Goal: Task Accomplishment & Management: Manage account settings

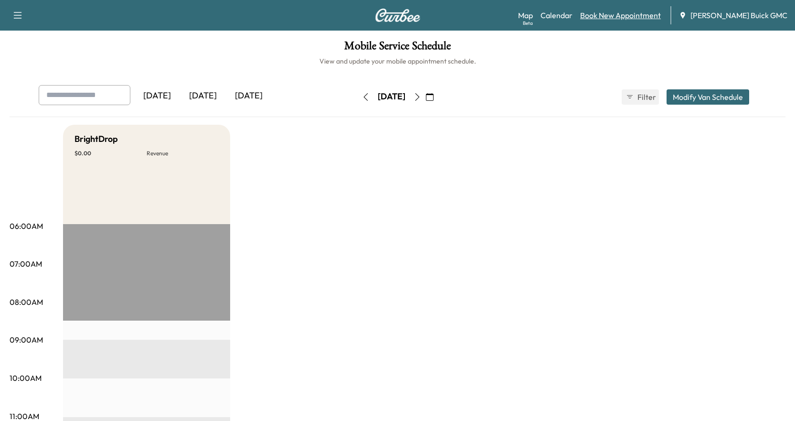
click at [637, 18] on link "Book New Appointment" at bounding box center [620, 15] width 81 height 11
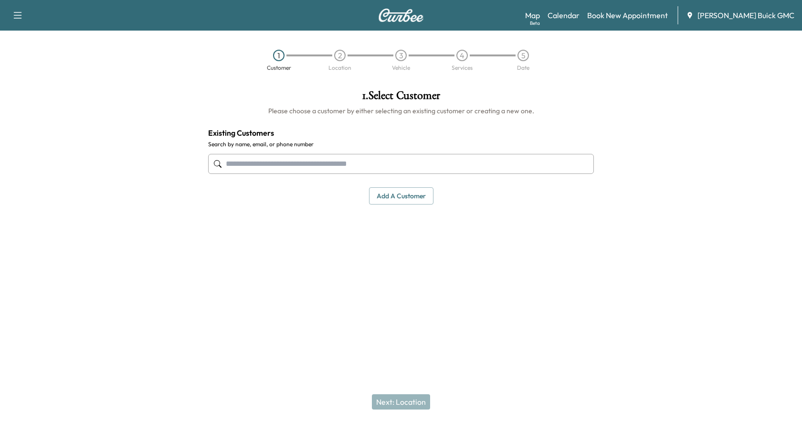
click at [297, 163] on input "text" at bounding box center [401, 164] width 386 height 20
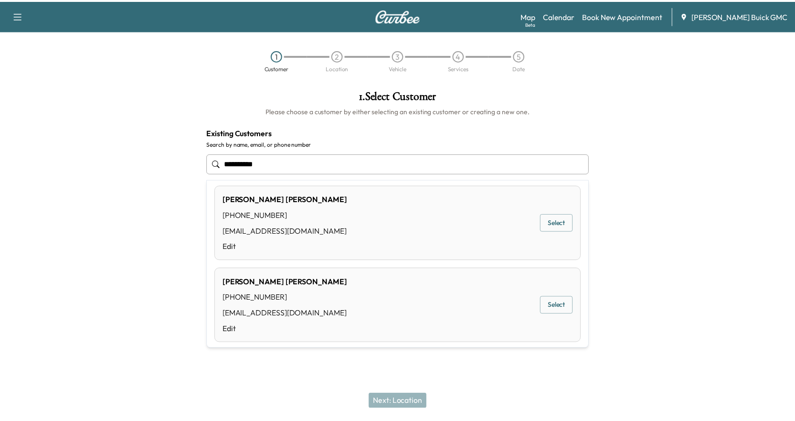
scroll to position [12, 0]
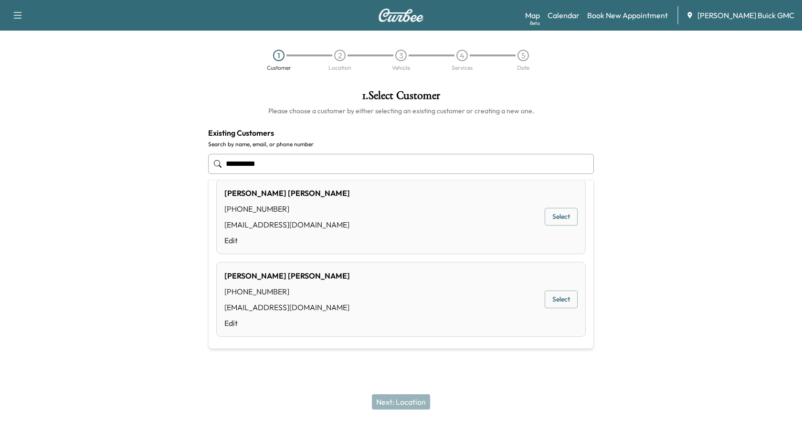
click at [549, 297] on button "Select" at bounding box center [561, 299] width 33 height 18
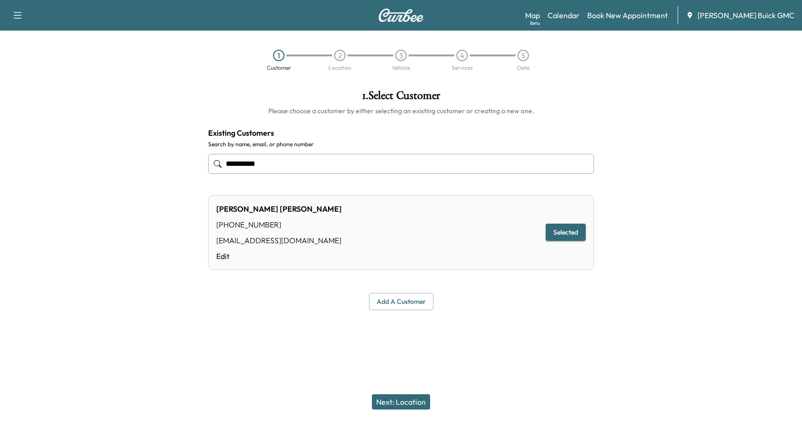
type input "**********"
click at [400, 403] on button "Next: Location" at bounding box center [401, 401] width 58 height 15
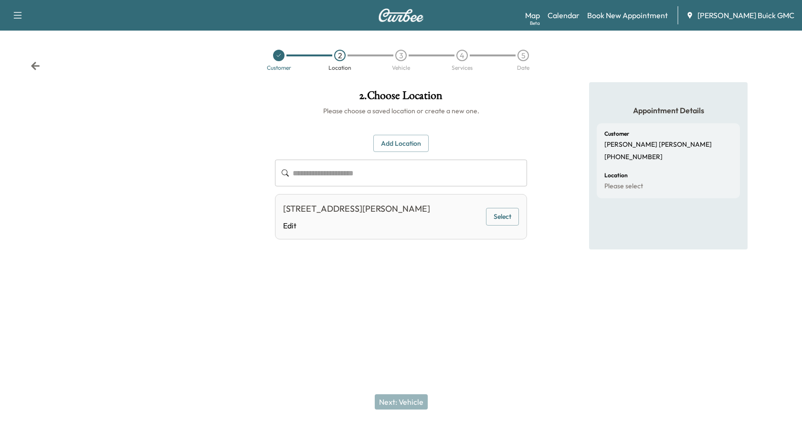
click at [502, 218] on button "Select" at bounding box center [502, 217] width 33 height 18
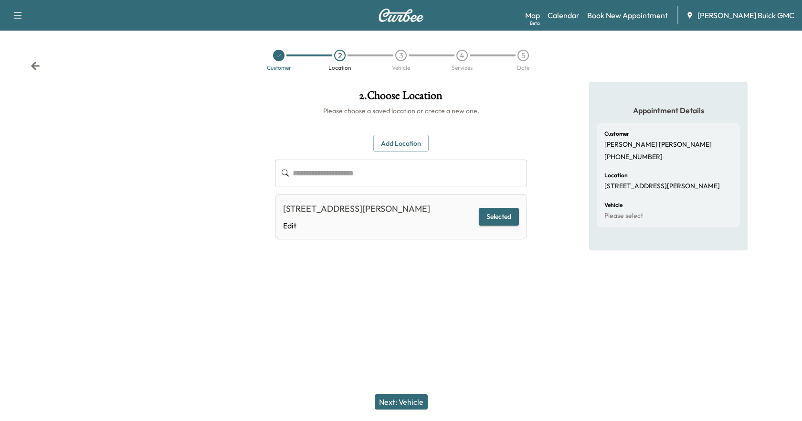
drag, startPoint x: 395, startPoint y: 401, endPoint x: 380, endPoint y: 397, distance: 15.9
click at [396, 401] on button "Next: Vehicle" at bounding box center [401, 401] width 53 height 15
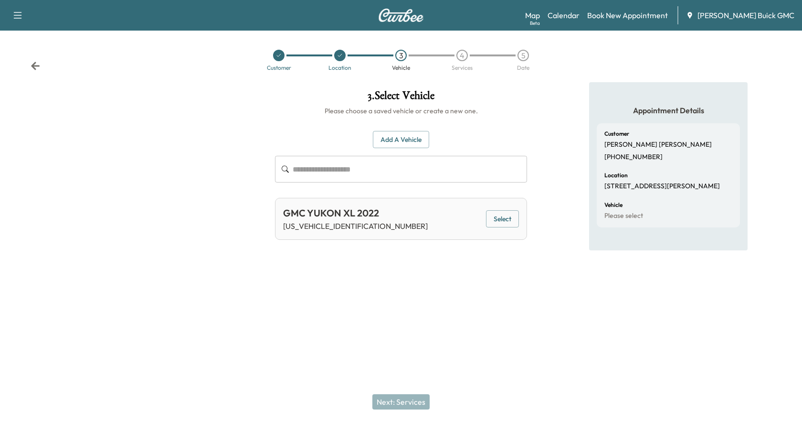
click at [402, 142] on button "Add a Vehicle" at bounding box center [401, 140] width 56 height 18
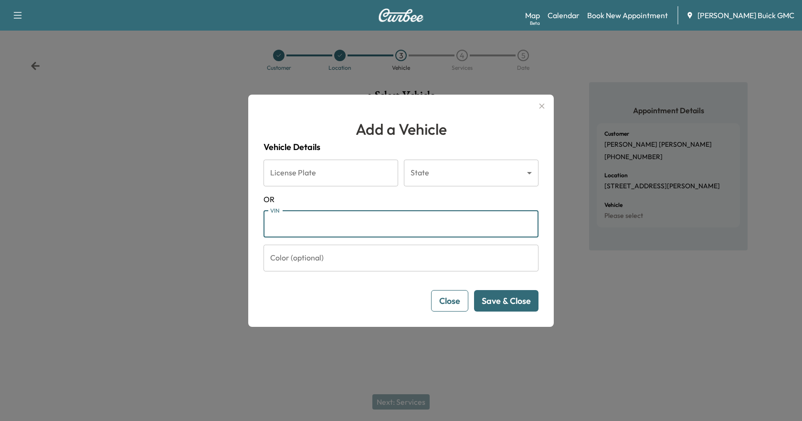
click at [334, 231] on input "VIN" at bounding box center [401, 224] width 275 height 27
type input "**********"
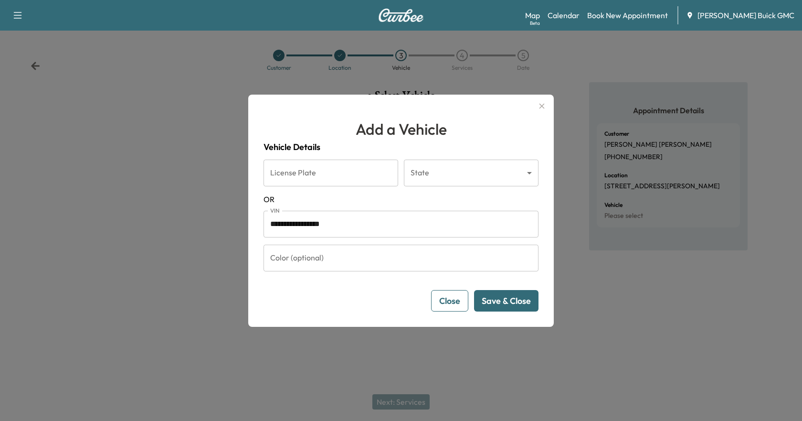
click at [503, 304] on button "Save & Close" at bounding box center [506, 300] width 64 height 21
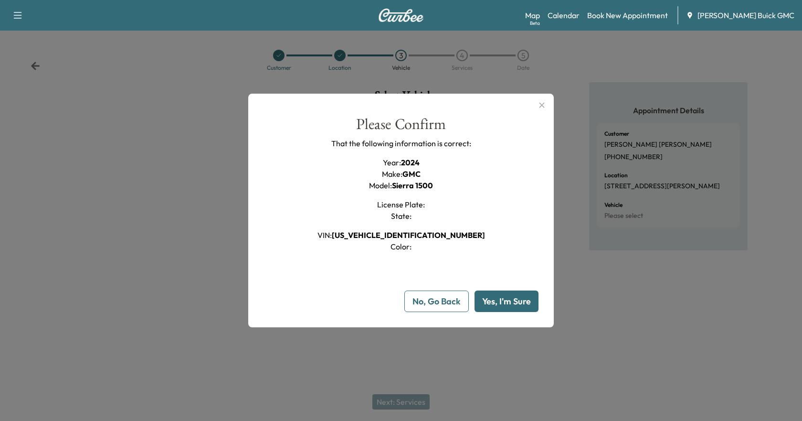
click at [503, 304] on button "Yes, I'm Sure" at bounding box center [507, 300] width 64 height 21
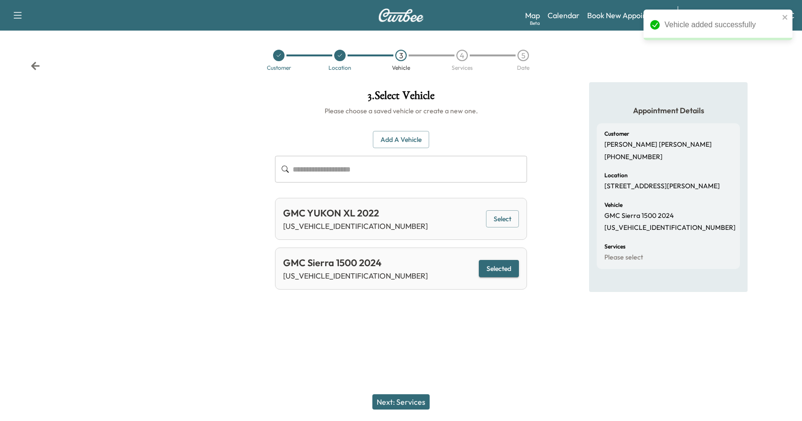
click at [398, 401] on button "Next: Services" at bounding box center [400, 401] width 57 height 15
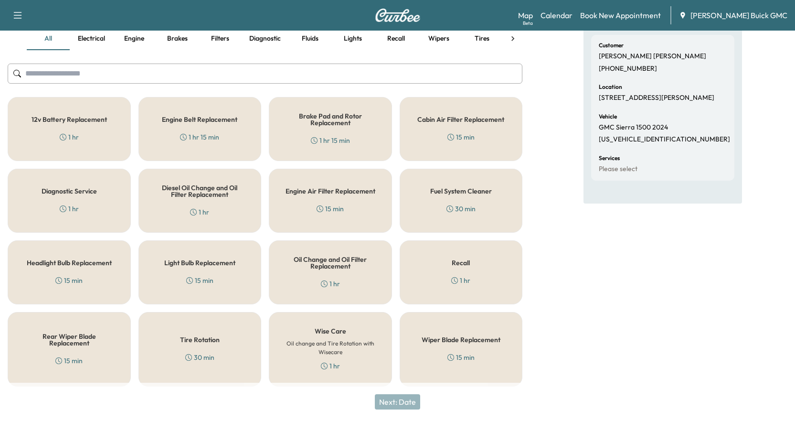
scroll to position [92, 0]
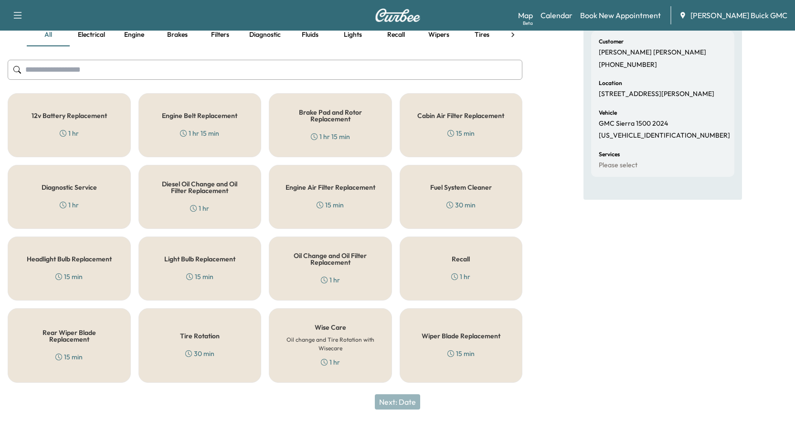
click at [337, 350] on h6 "Oil change and Tire Rotation with Wisecare" at bounding box center [331, 343] width 92 height 17
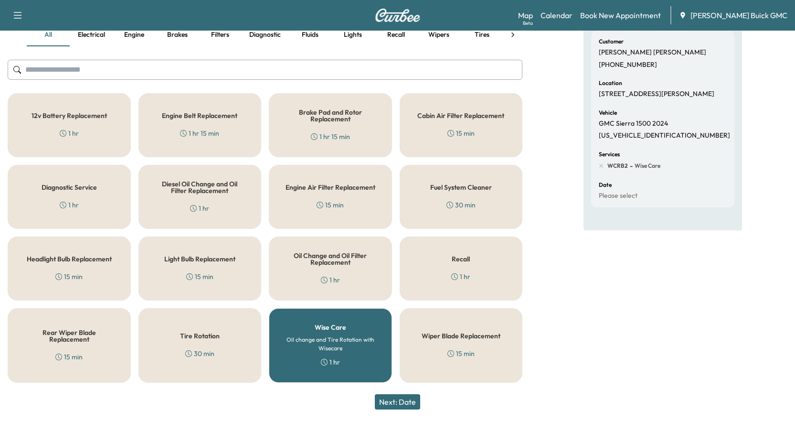
click at [410, 404] on button "Next: Date" at bounding box center [397, 401] width 45 height 15
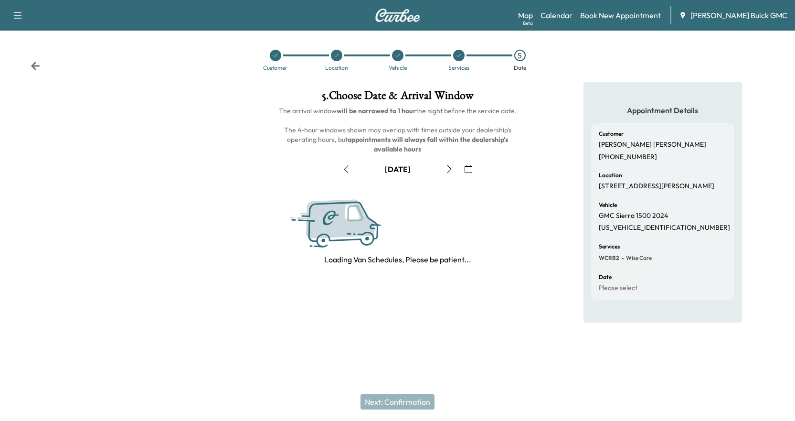
scroll to position [0, 0]
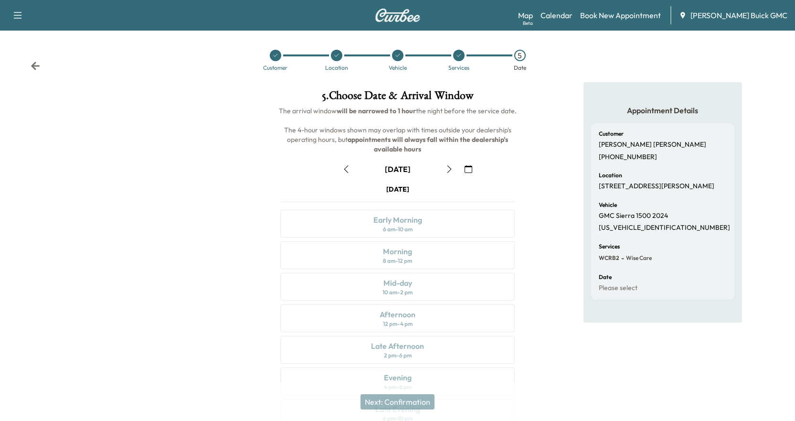
click at [448, 169] on icon "button" at bounding box center [450, 169] width 8 height 8
click at [450, 167] on icon "button" at bounding box center [450, 169] width 8 height 8
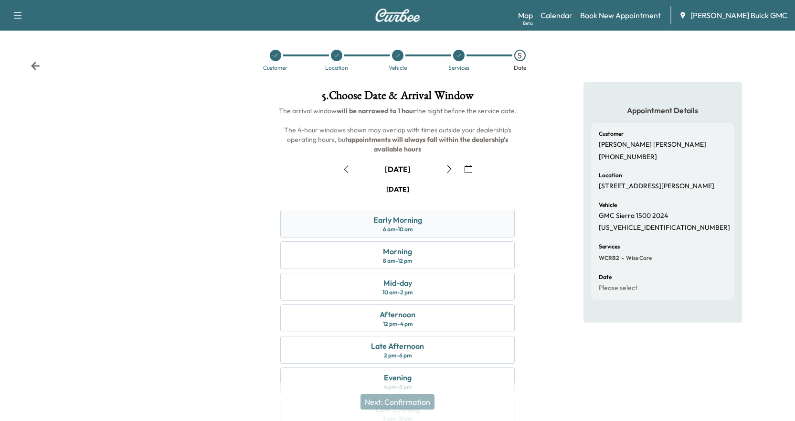
click at [437, 225] on div "Early Morning 6 am - 10 am" at bounding box center [397, 224] width 234 height 28
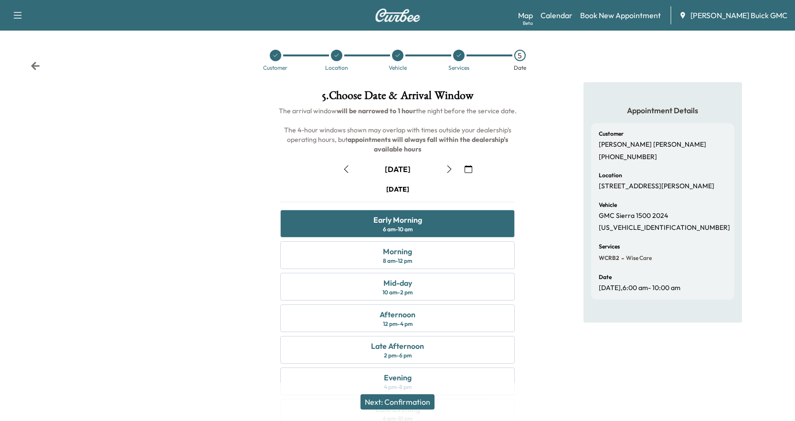
click at [394, 404] on button "Next: Confirmation" at bounding box center [398, 401] width 74 height 15
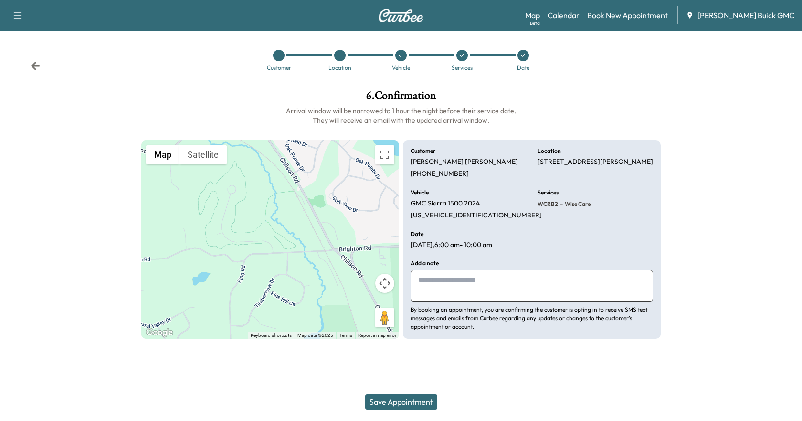
click at [398, 401] on button "Save Appointment" at bounding box center [401, 401] width 72 height 15
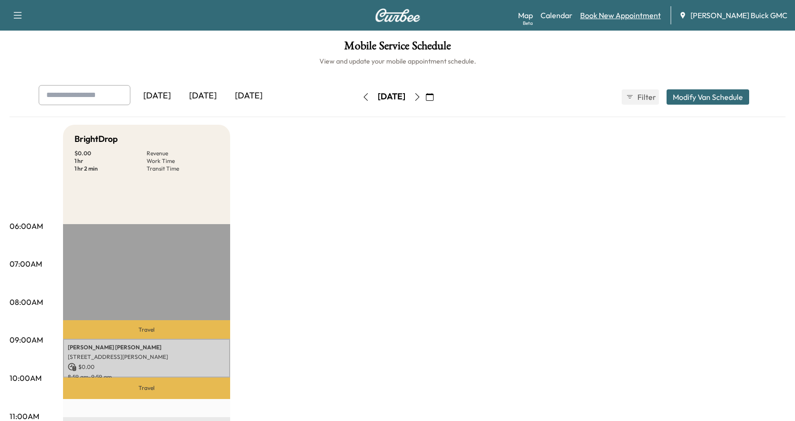
click at [626, 18] on link "Book New Appointment" at bounding box center [620, 15] width 81 height 11
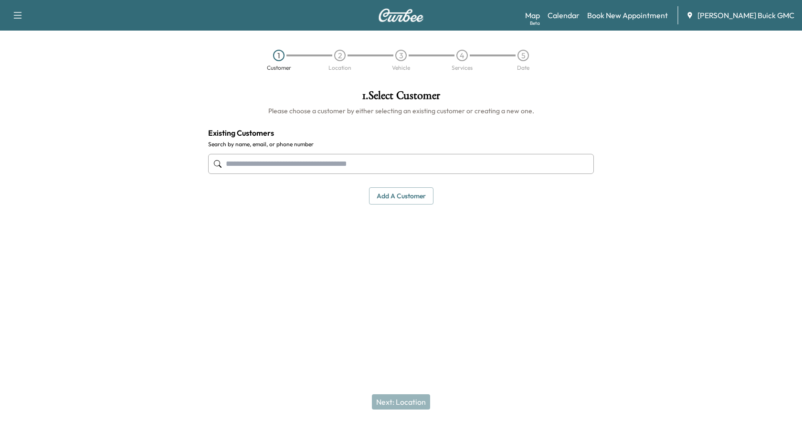
click at [309, 163] on input "text" at bounding box center [401, 164] width 386 height 20
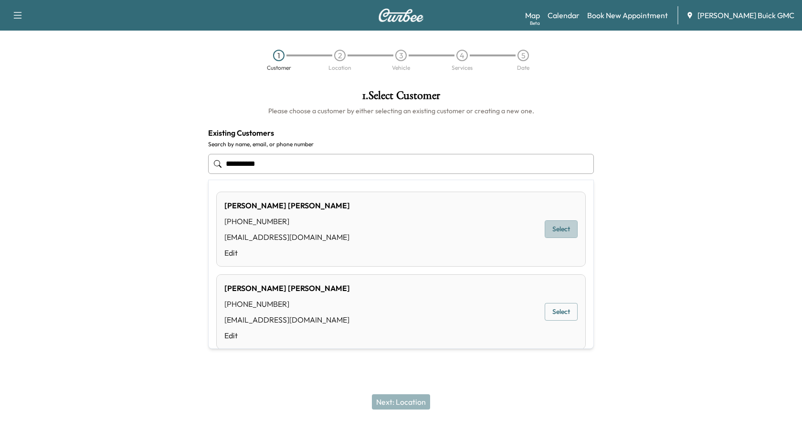
click at [553, 226] on button "Select" at bounding box center [561, 229] width 33 height 18
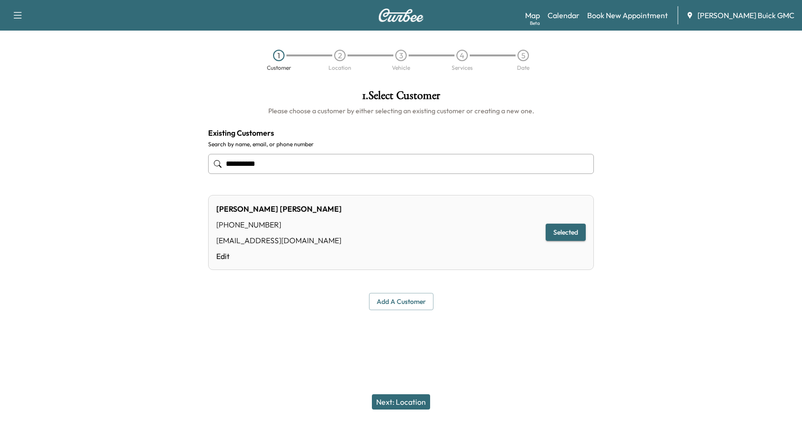
type input "**********"
click at [404, 399] on button "Next: Location" at bounding box center [401, 401] width 58 height 15
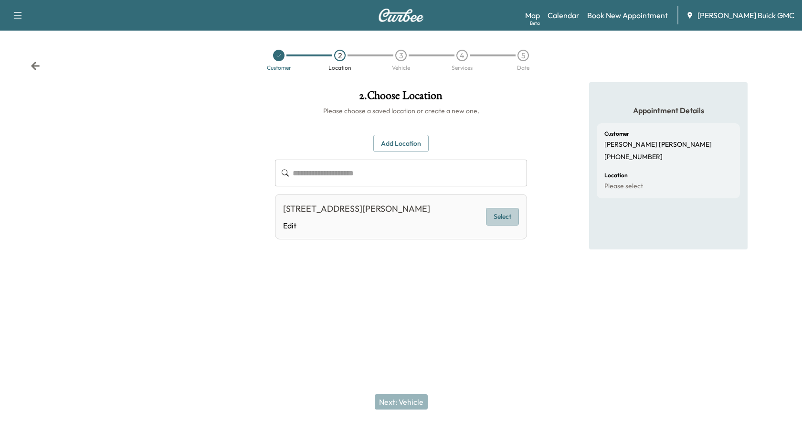
click at [500, 220] on button "Select" at bounding box center [502, 217] width 33 height 18
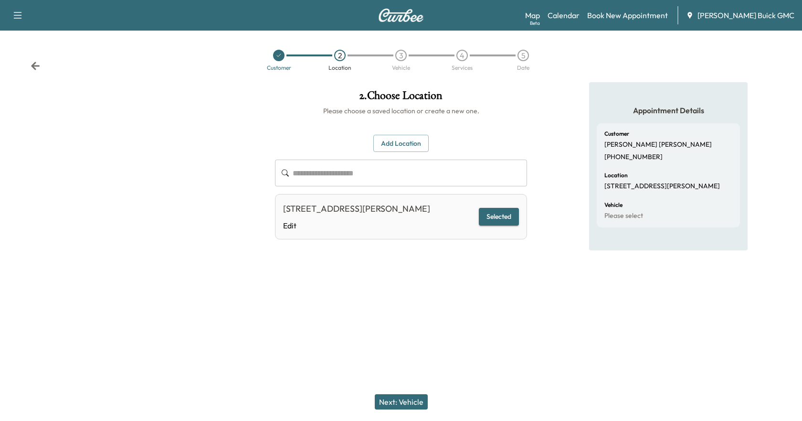
click at [409, 401] on button "Next: Vehicle" at bounding box center [401, 401] width 53 height 15
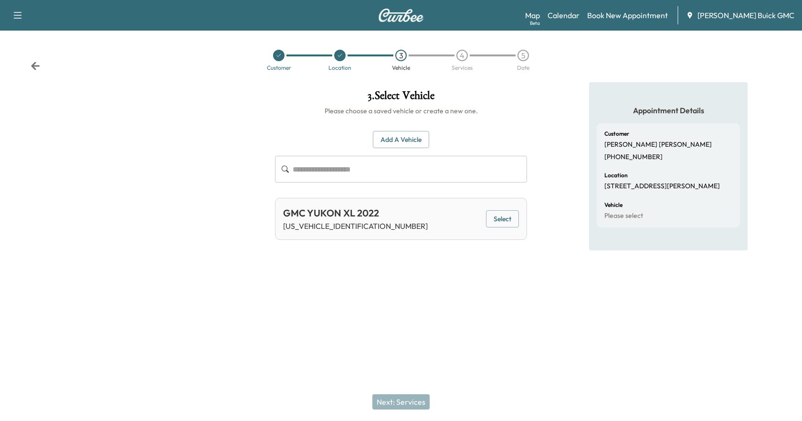
click at [506, 215] on button "Select" at bounding box center [502, 219] width 33 height 18
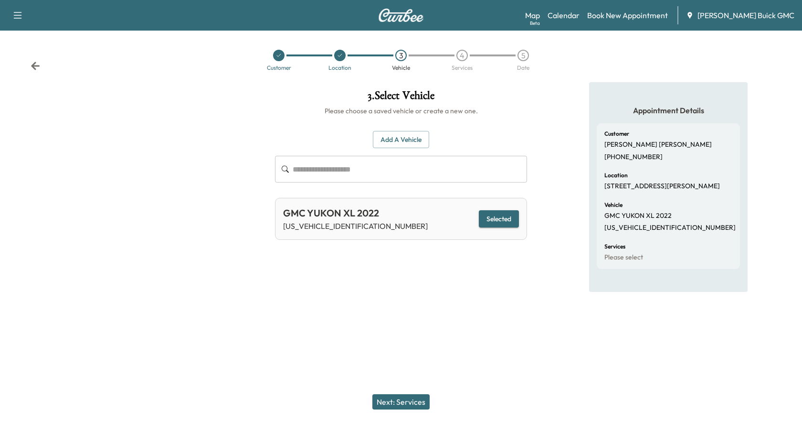
click at [392, 401] on button "Next: Services" at bounding box center [400, 401] width 57 height 15
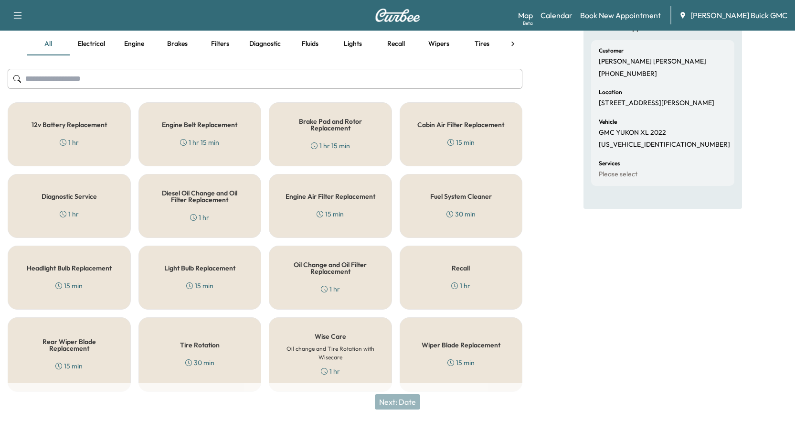
scroll to position [92, 0]
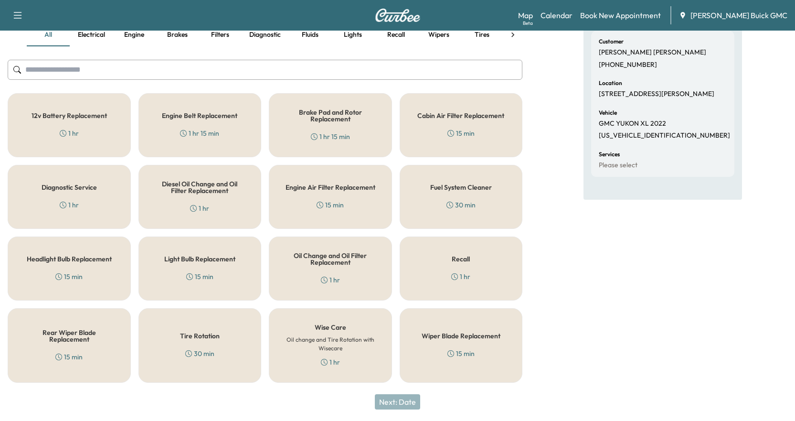
click at [323, 340] on h6 "Oil change and Tire Rotation with Wisecare" at bounding box center [331, 343] width 92 height 17
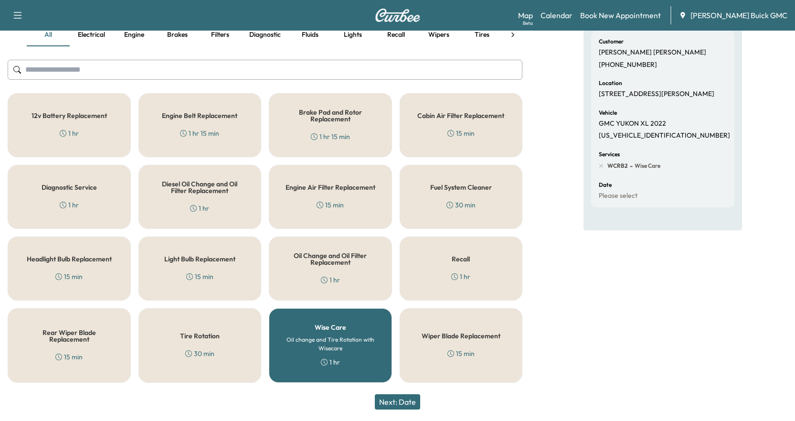
click at [400, 402] on button "Next: Date" at bounding box center [397, 401] width 45 height 15
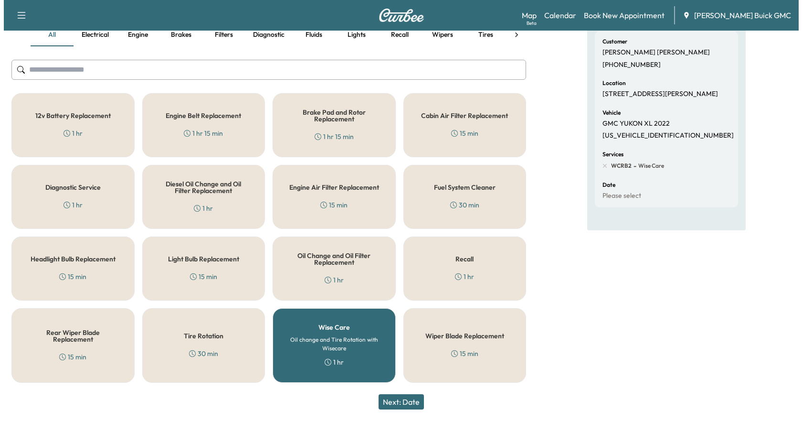
scroll to position [0, 0]
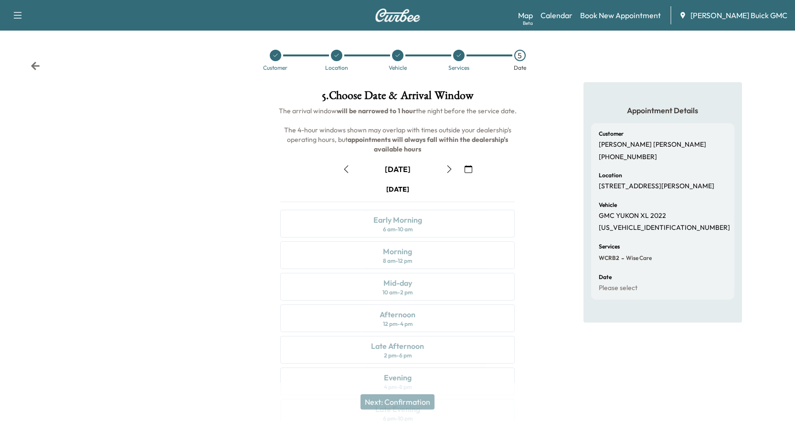
click at [446, 167] on icon "button" at bounding box center [450, 169] width 8 height 8
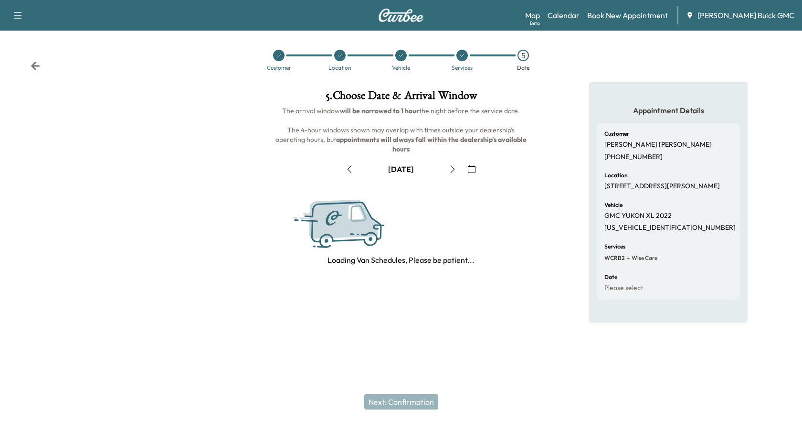
click at [446, 167] on button "button" at bounding box center [453, 168] width 16 height 15
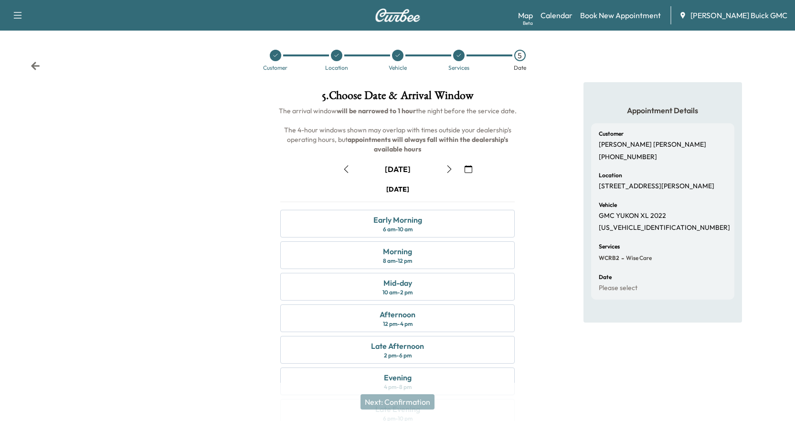
click at [446, 167] on icon "button" at bounding box center [450, 169] width 8 height 8
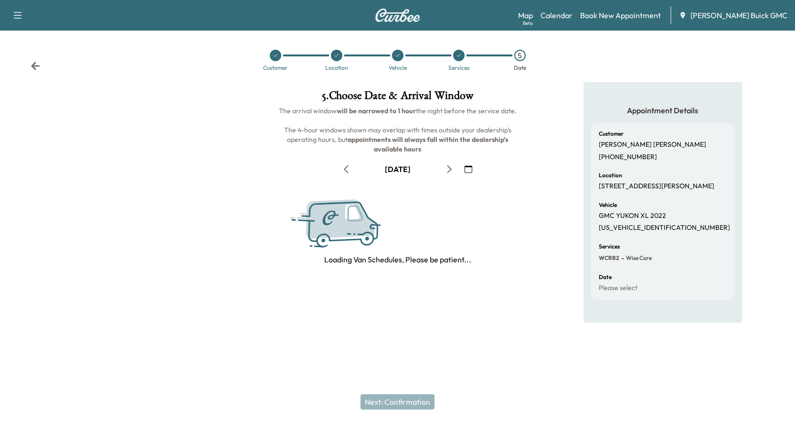
click at [446, 167] on icon "button" at bounding box center [450, 169] width 8 height 8
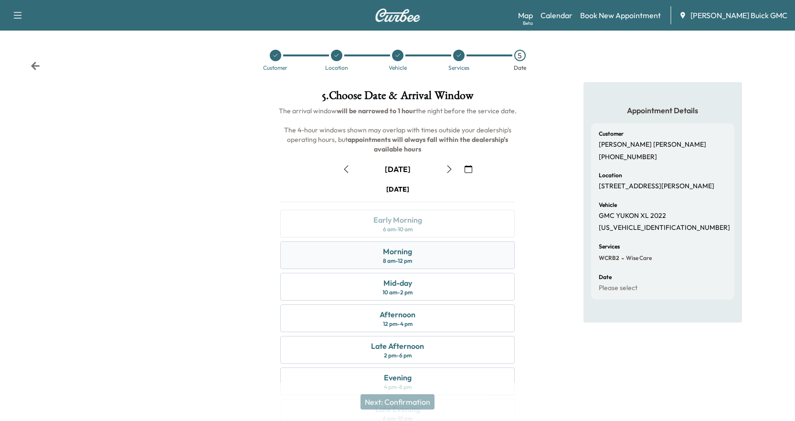
click at [400, 257] on div "8 am - 12 pm" at bounding box center [397, 261] width 29 height 8
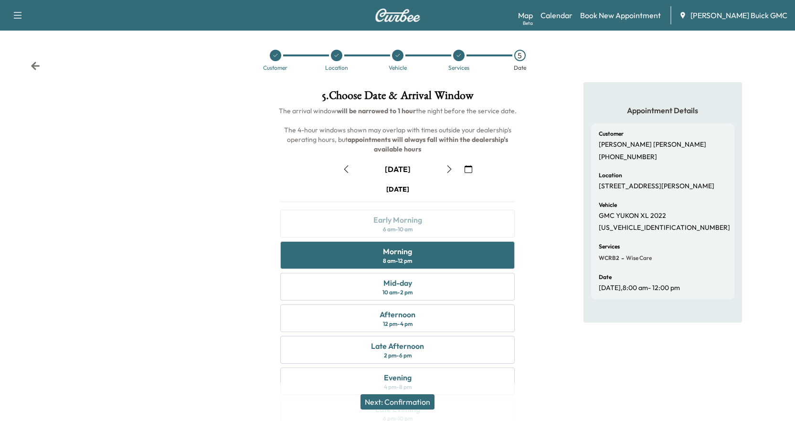
click at [388, 399] on button "Next: Confirmation" at bounding box center [398, 401] width 74 height 15
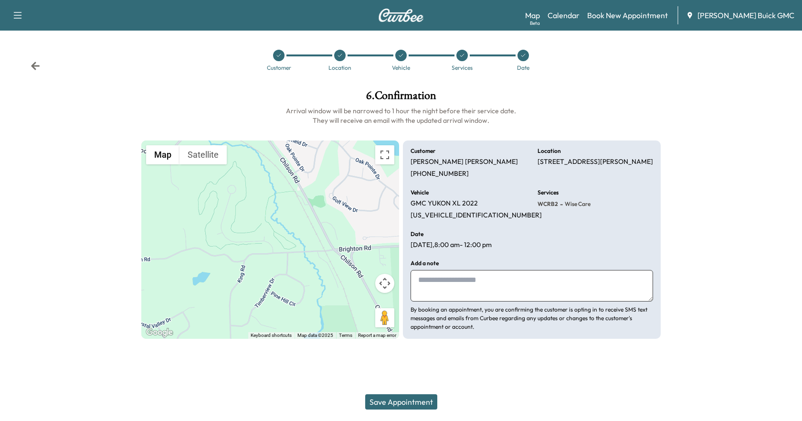
drag, startPoint x: 400, startPoint y: 402, endPoint x: 397, endPoint y: 397, distance: 5.3
click at [400, 402] on button "Save Appointment" at bounding box center [401, 401] width 72 height 15
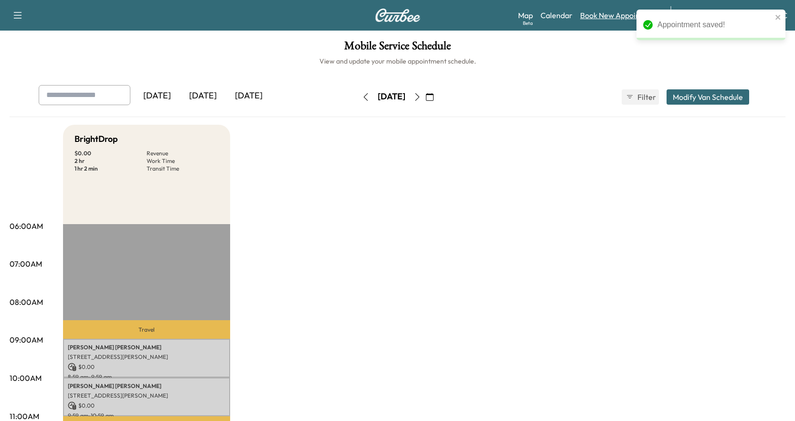
click at [616, 15] on link "Book New Appointment" at bounding box center [620, 15] width 81 height 11
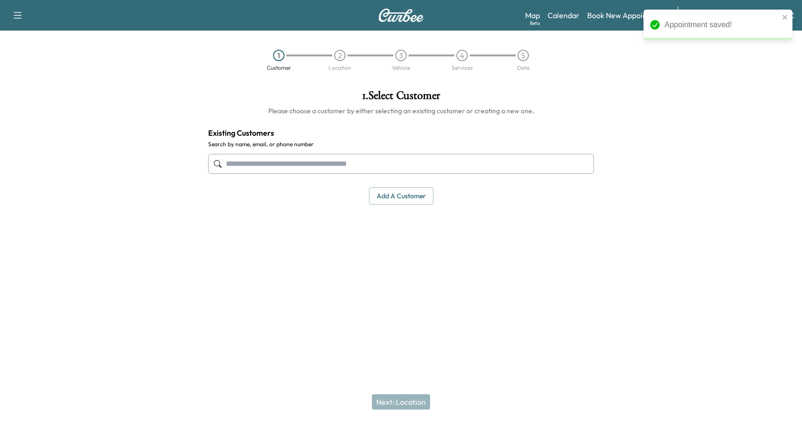
click at [280, 165] on input "text" at bounding box center [401, 164] width 386 height 20
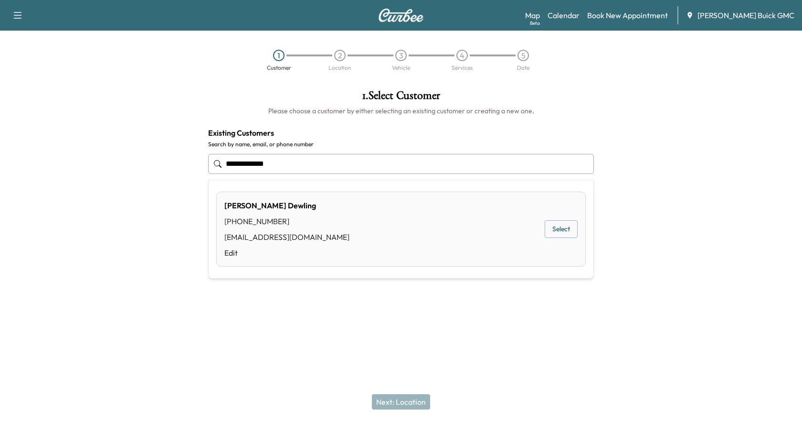
click at [448, 229] on div "[PERSON_NAME] [PHONE_NUMBER] [EMAIL_ADDRESS][DOMAIN_NAME] Edit Select" at bounding box center [401, 229] width 370 height 75
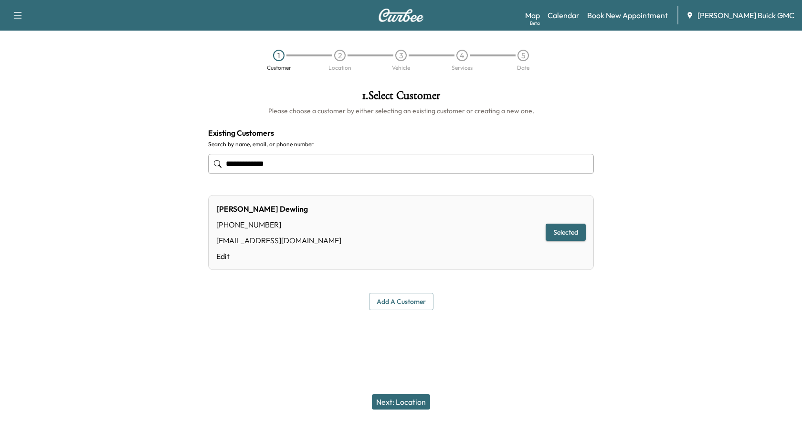
type input "**********"
click at [399, 401] on button "Next: Location" at bounding box center [401, 401] width 58 height 15
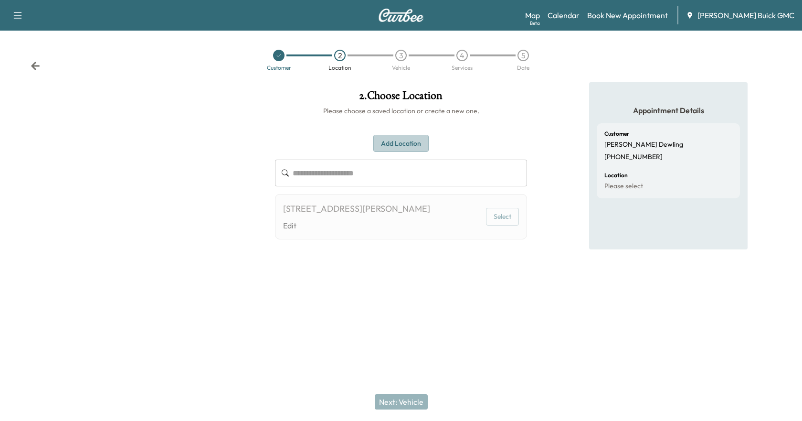
click at [403, 138] on button "Add Location" at bounding box center [400, 144] width 55 height 18
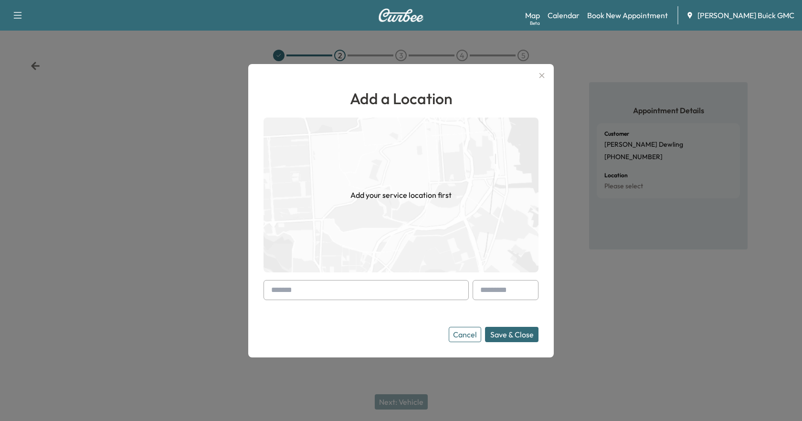
click at [320, 293] on input "text" at bounding box center [366, 290] width 205 height 20
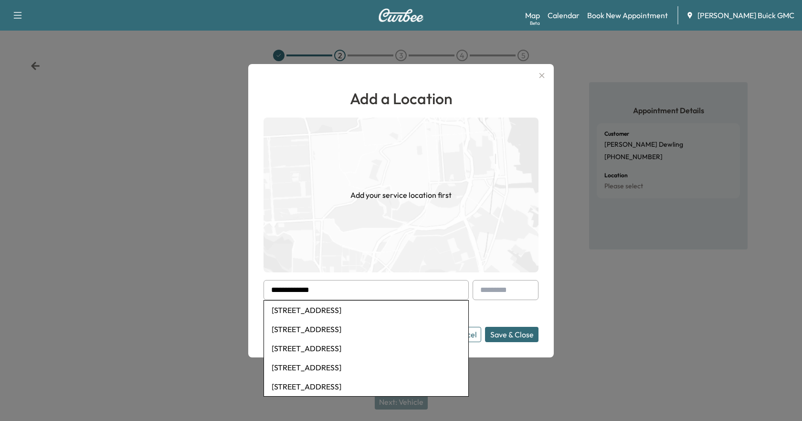
click at [413, 312] on li "[STREET_ADDRESS]" at bounding box center [366, 309] width 204 height 19
type input "**********"
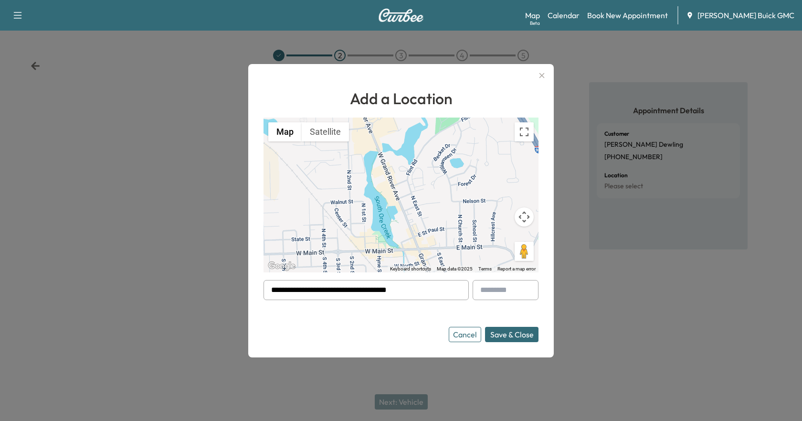
click at [516, 333] on button "Save & Close" at bounding box center [511, 334] width 53 height 15
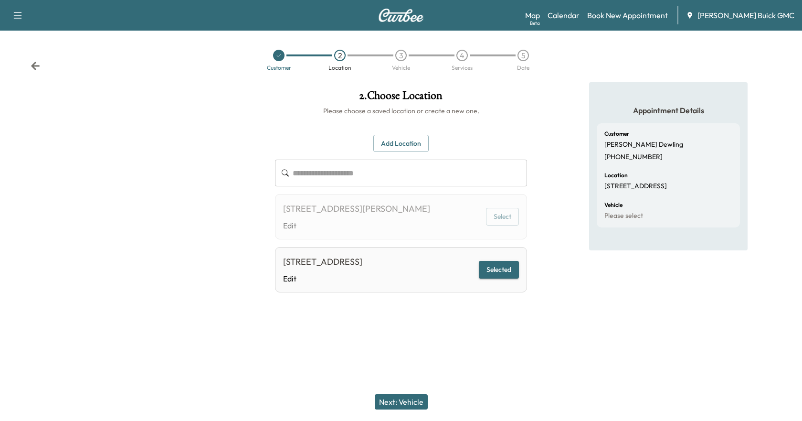
click at [508, 266] on button "Selected" at bounding box center [499, 270] width 40 height 18
click at [399, 400] on button "Next: Vehicle" at bounding box center [401, 401] width 53 height 15
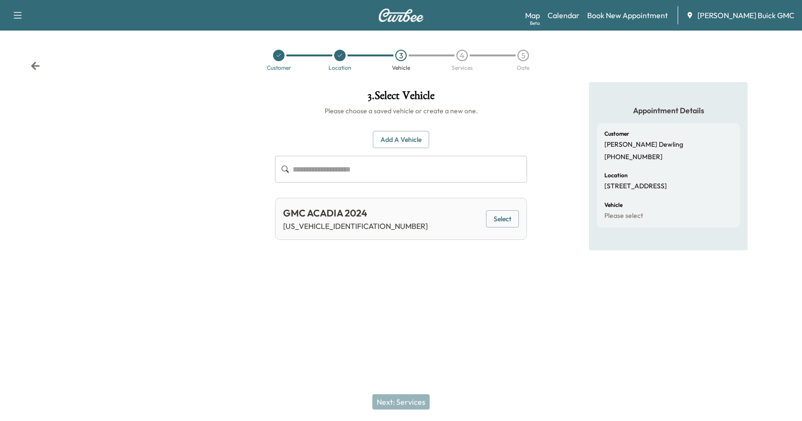
click at [508, 220] on button "Select" at bounding box center [502, 219] width 33 height 18
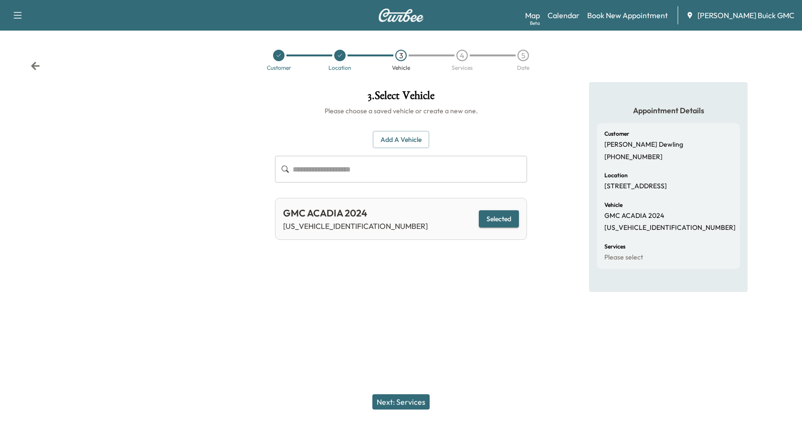
click at [403, 401] on button "Next: Services" at bounding box center [400, 401] width 57 height 15
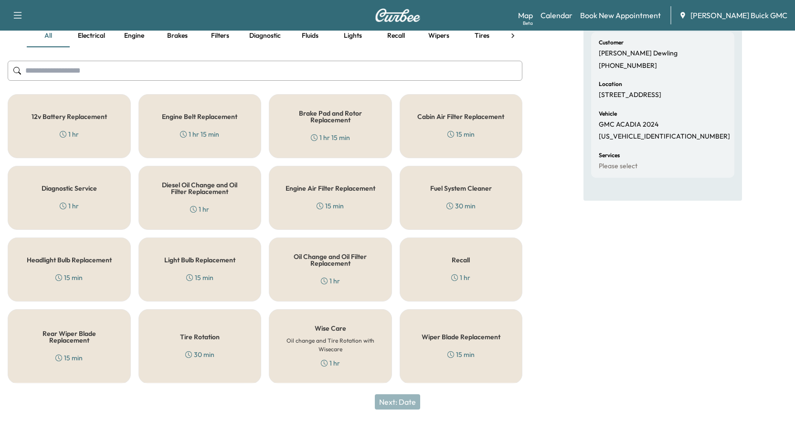
scroll to position [92, 0]
click at [334, 324] on h5 "Wise Care" at bounding box center [331, 327] width 32 height 7
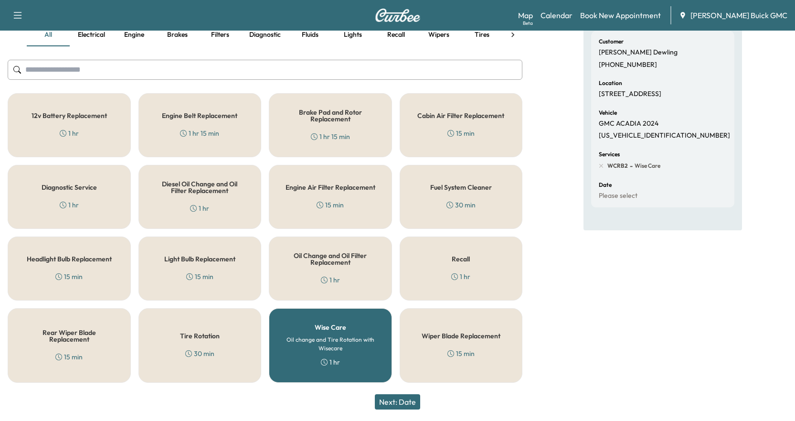
click at [388, 401] on button "Next: Date" at bounding box center [397, 401] width 45 height 15
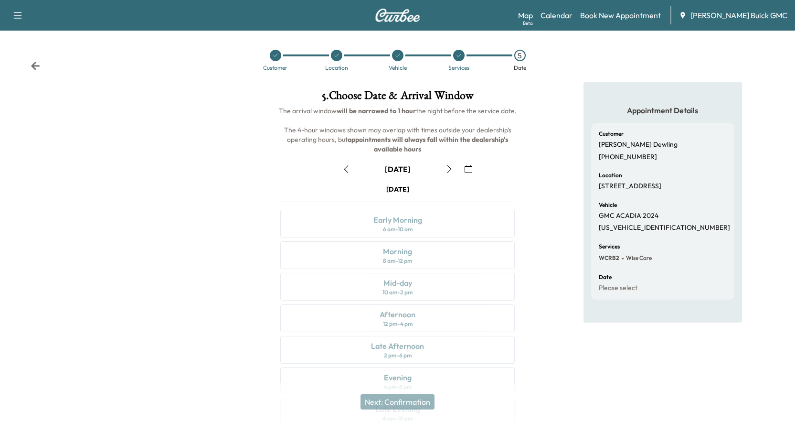
click at [452, 170] on icon "button" at bounding box center [450, 169] width 8 height 8
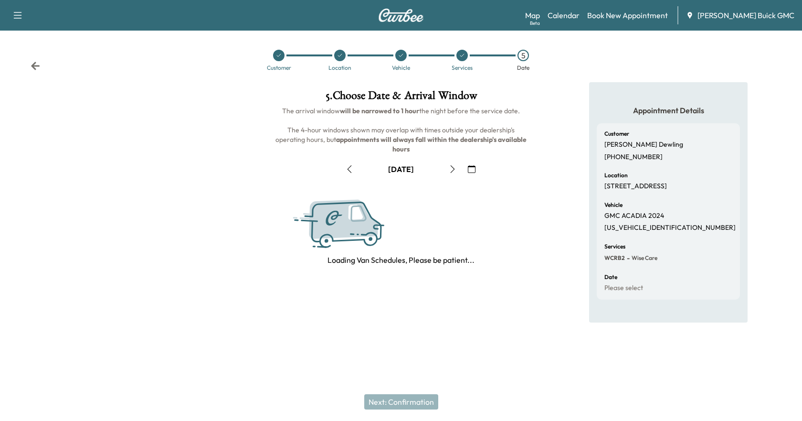
click at [452, 170] on icon "button" at bounding box center [453, 169] width 8 height 8
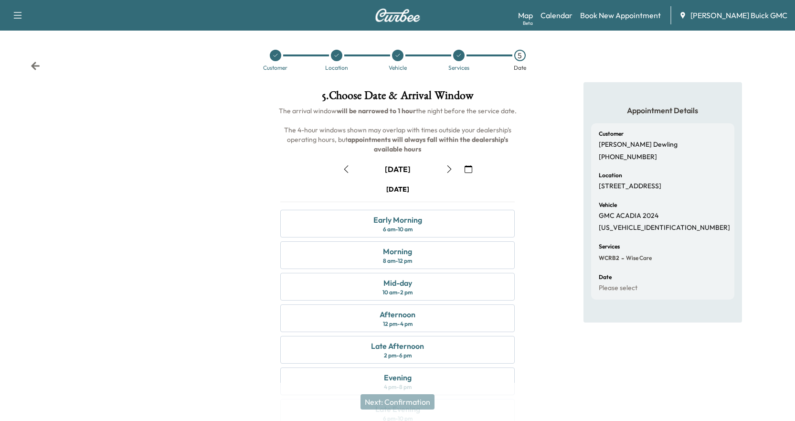
click at [452, 170] on icon "button" at bounding box center [450, 169] width 8 height 8
click at [421, 289] on div "Mid-day 10 am - 2 pm" at bounding box center [397, 287] width 234 height 28
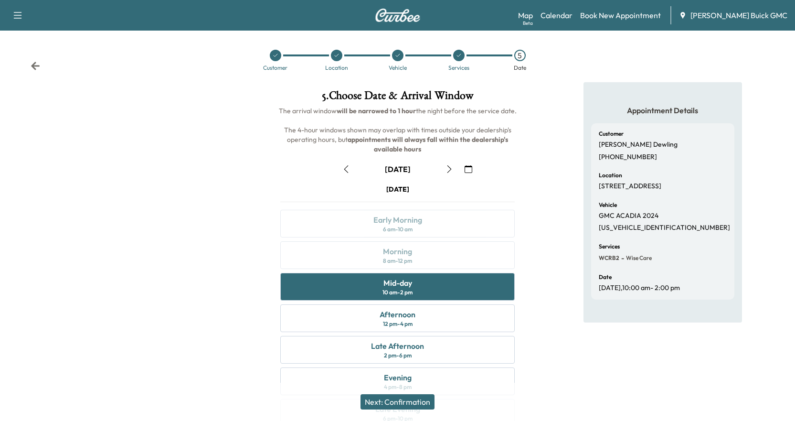
click at [424, 400] on button "Next: Confirmation" at bounding box center [398, 401] width 74 height 15
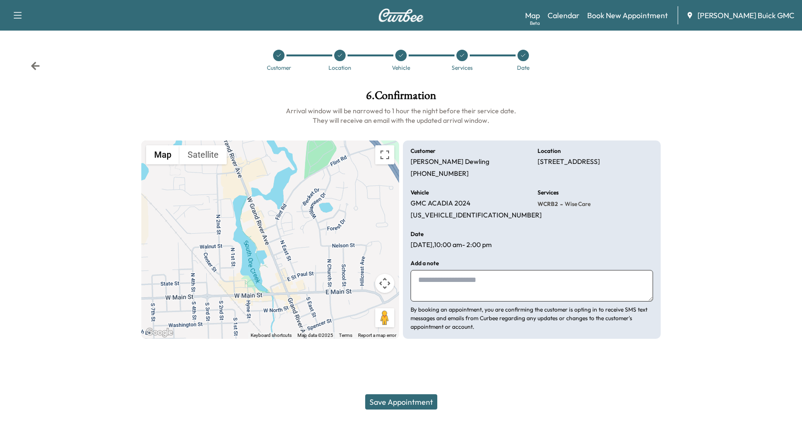
click at [398, 404] on button "Save Appointment" at bounding box center [401, 401] width 72 height 15
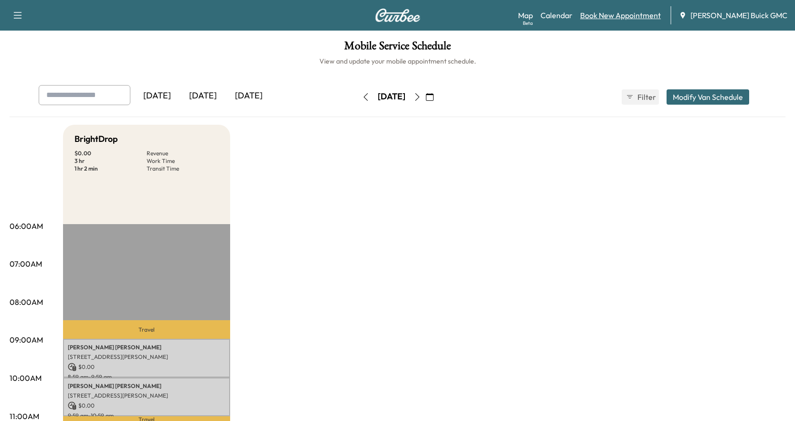
click at [615, 17] on link "Book New Appointment" at bounding box center [620, 15] width 81 height 11
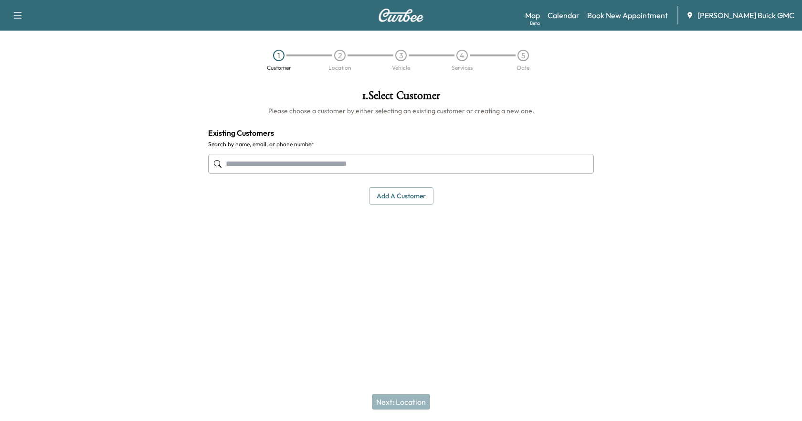
click at [352, 167] on input "text" at bounding box center [401, 164] width 386 height 20
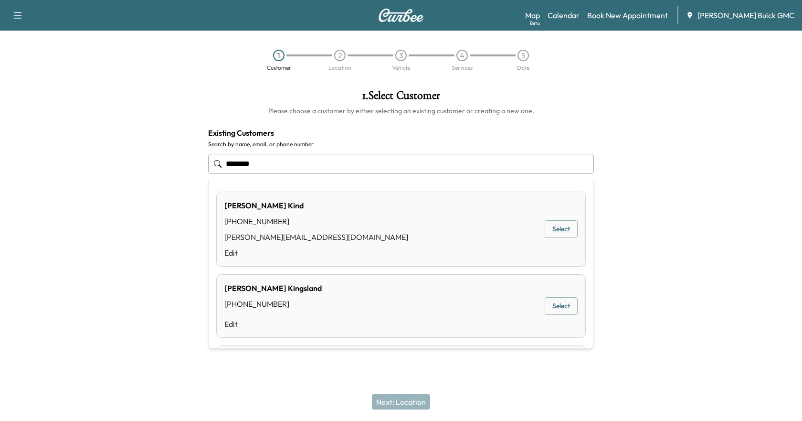
click at [551, 231] on button "Select" at bounding box center [561, 229] width 33 height 18
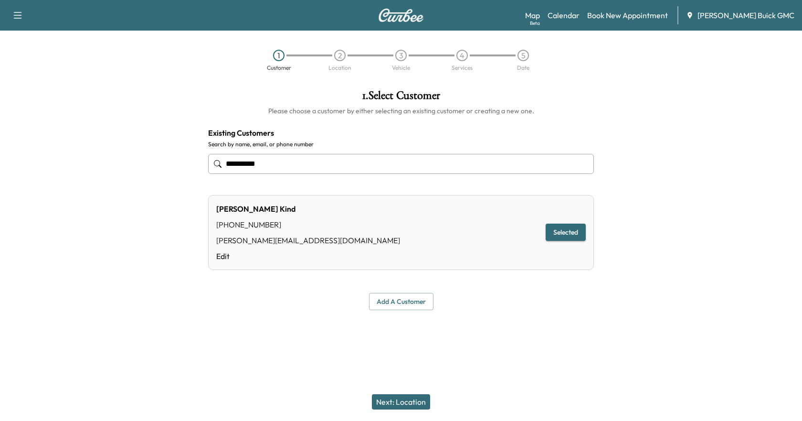
type input "**********"
click at [563, 234] on button "Selected" at bounding box center [566, 232] width 40 height 18
click at [386, 404] on button "Next: Location" at bounding box center [401, 401] width 58 height 15
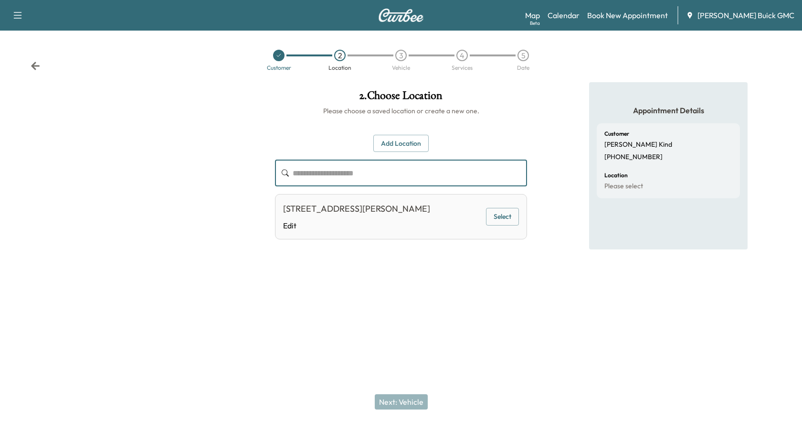
click at [349, 168] on input "text" at bounding box center [410, 173] width 234 height 27
click at [398, 142] on button "Add Location" at bounding box center [400, 144] width 55 height 18
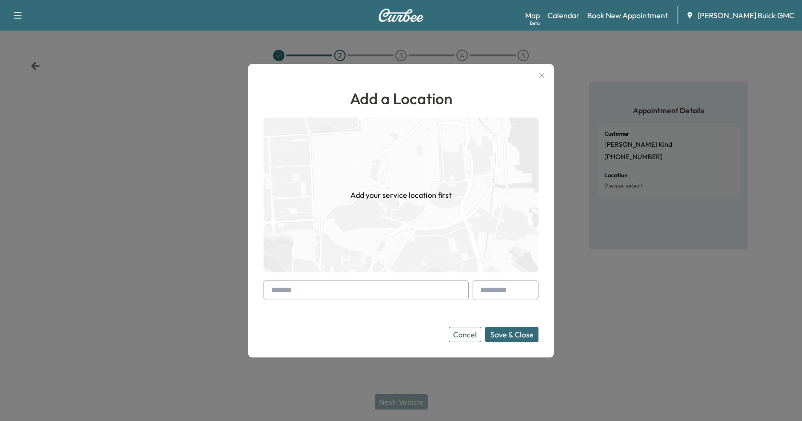
click at [296, 287] on input "text" at bounding box center [366, 290] width 205 height 20
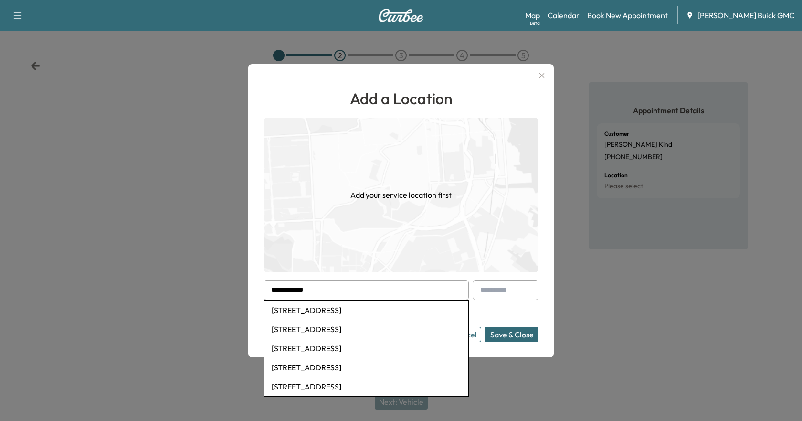
click at [368, 307] on li "[STREET_ADDRESS]" at bounding box center [366, 309] width 204 height 19
type input "**********"
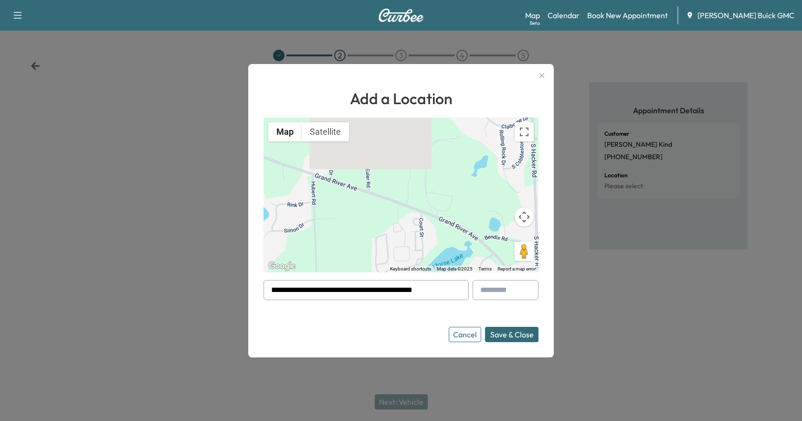
click at [520, 339] on button "Save & Close" at bounding box center [511, 334] width 53 height 15
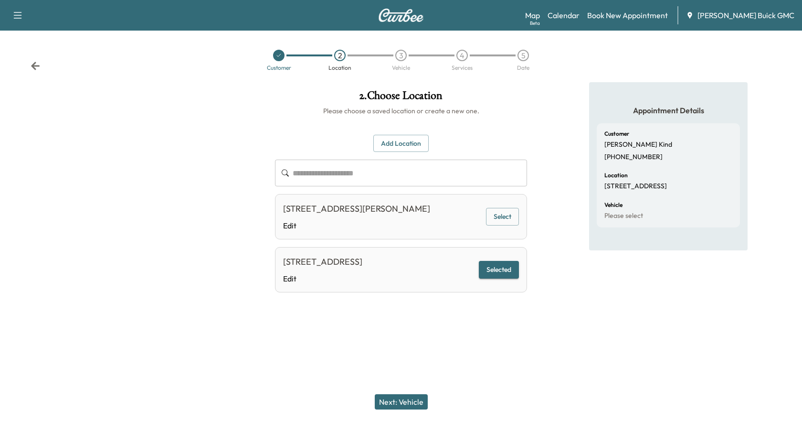
click at [509, 274] on button "Selected" at bounding box center [499, 270] width 40 height 18
drag, startPoint x: 390, startPoint y: 402, endPoint x: 382, endPoint y: 402, distance: 8.1
click at [390, 401] on button "Next: Vehicle" at bounding box center [401, 401] width 53 height 15
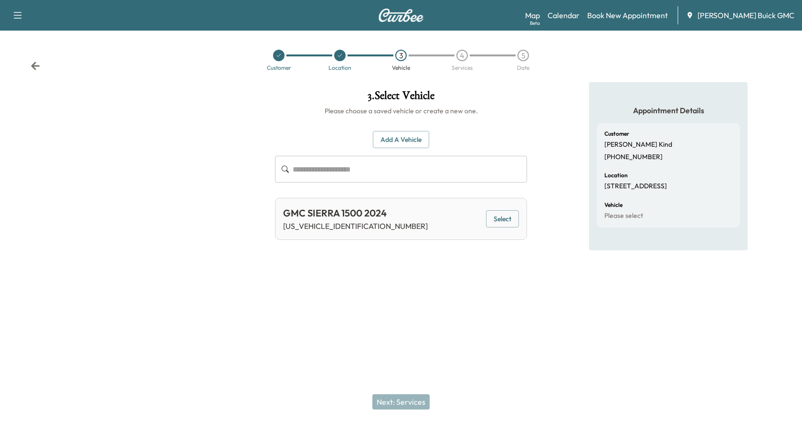
click at [504, 223] on button "Select" at bounding box center [502, 219] width 33 height 18
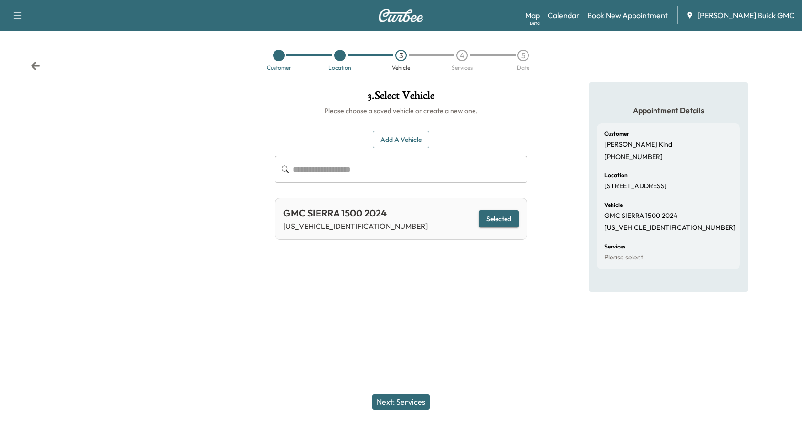
click at [390, 398] on button "Next: Services" at bounding box center [400, 401] width 57 height 15
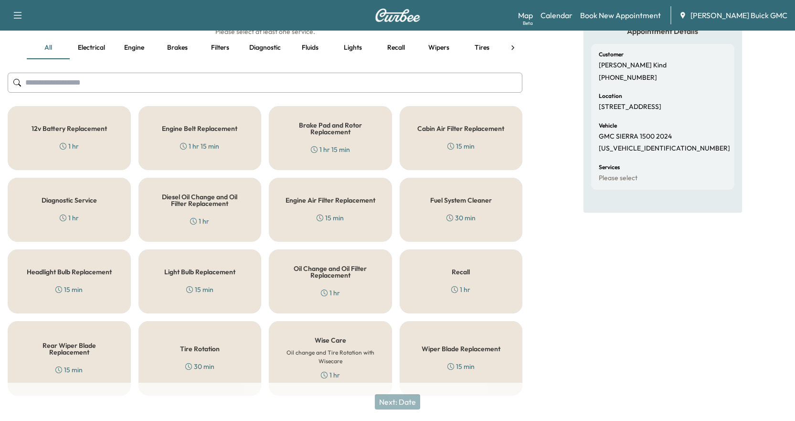
scroll to position [92, 0]
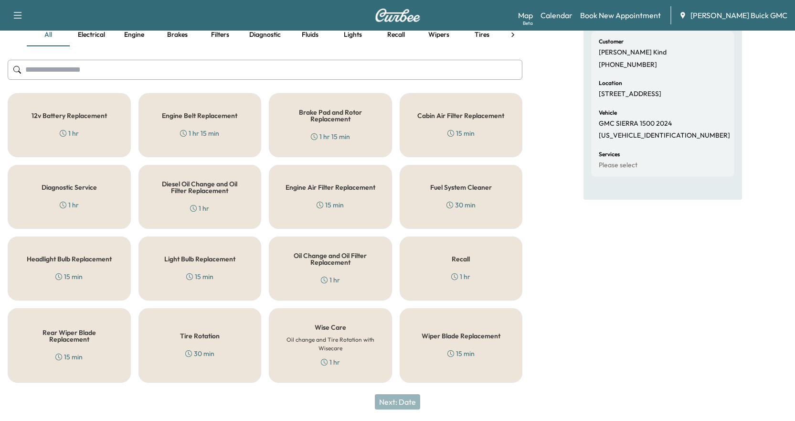
click at [329, 336] on h6 "Oil change and Tire Rotation with Wisecare" at bounding box center [331, 343] width 92 height 17
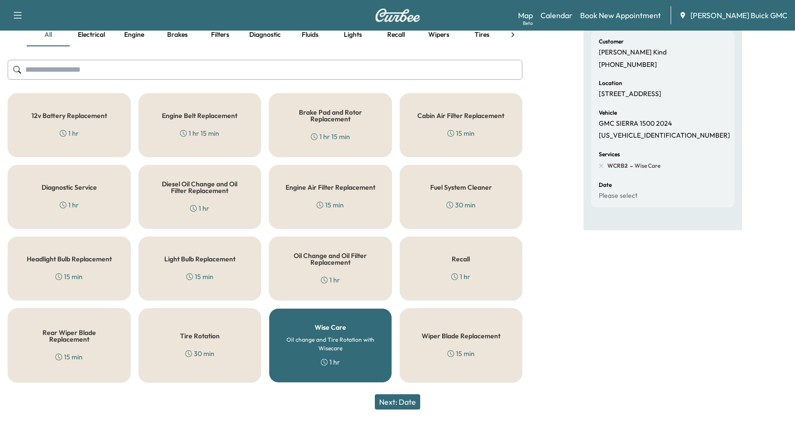
click at [395, 396] on button "Next: Date" at bounding box center [397, 401] width 45 height 15
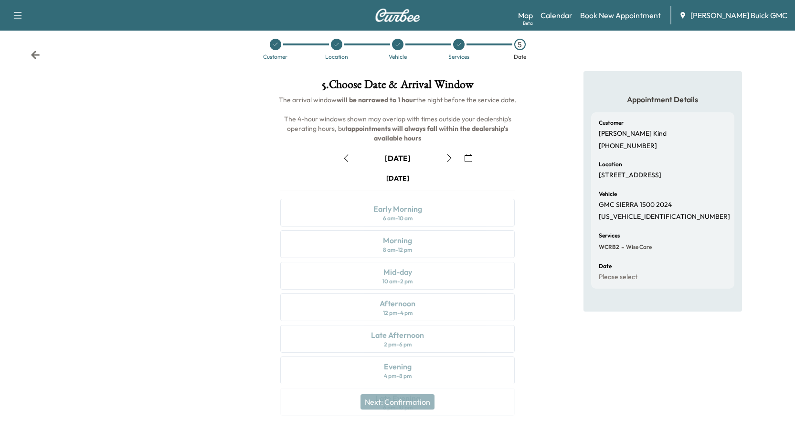
scroll to position [48, 0]
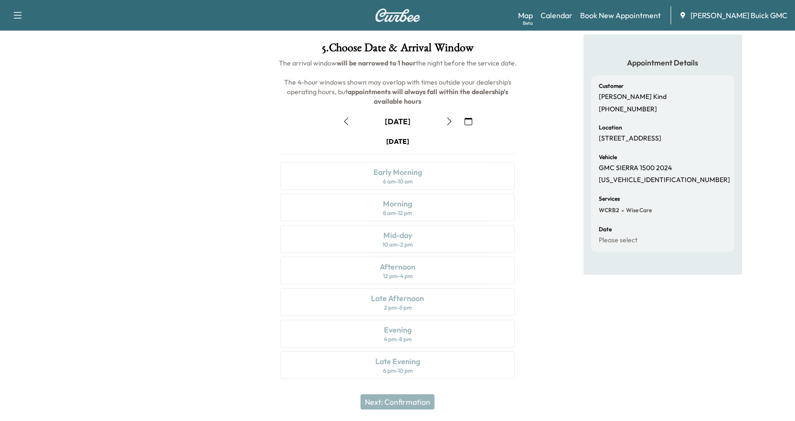
click at [447, 122] on icon "button" at bounding box center [450, 121] width 8 height 8
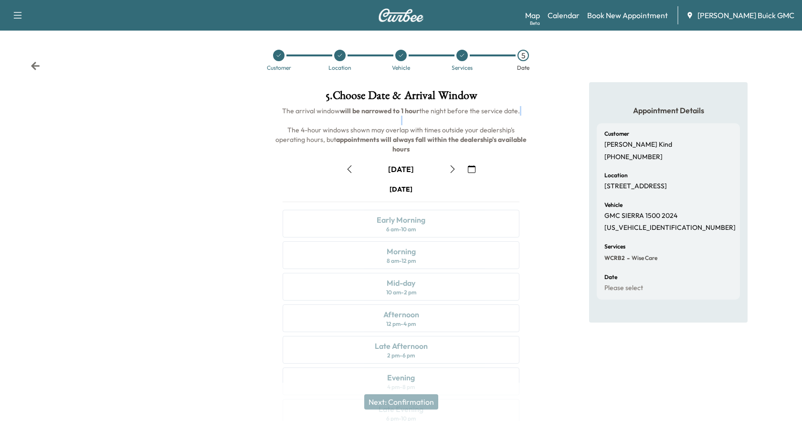
click at [447, 122] on h6 "The arrival window will be narrowed to 1 hour the night before the service date…" at bounding box center [401, 130] width 252 height 48
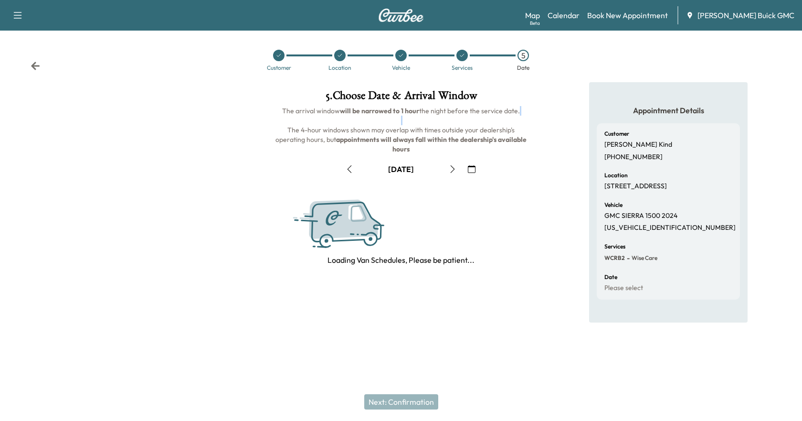
click at [447, 122] on h6 "The arrival window will be narrowed to 1 hour the night before the service date…" at bounding box center [401, 130] width 252 height 48
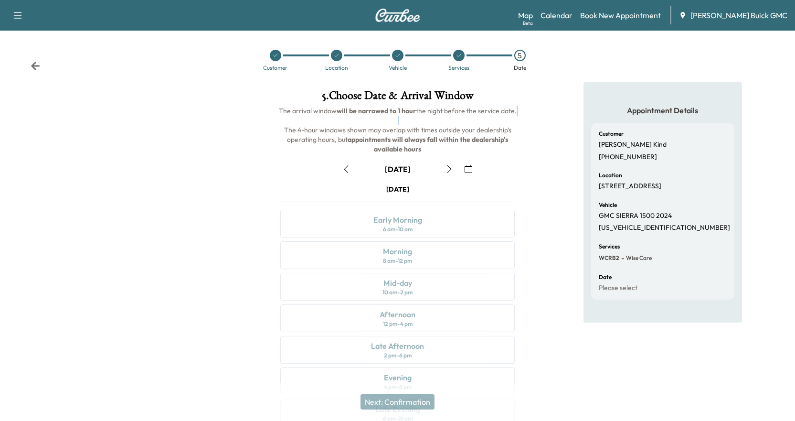
click at [448, 171] on icon "button" at bounding box center [450, 169] width 8 height 8
click at [453, 169] on icon "button" at bounding box center [450, 169] width 8 height 8
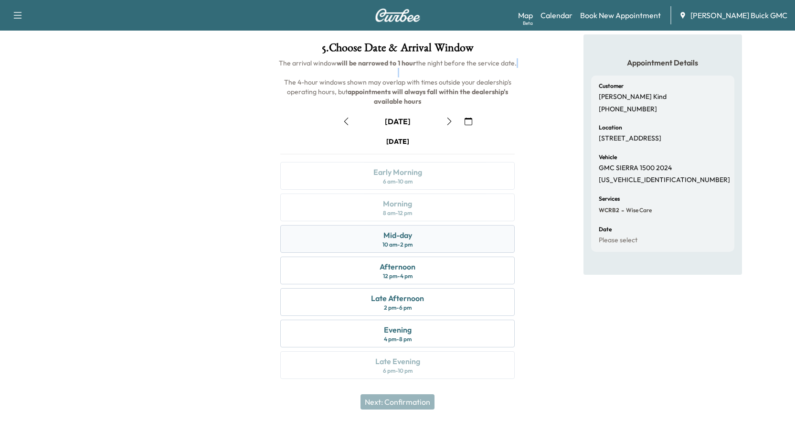
click at [440, 237] on div "Mid-day 10 am - 2 pm" at bounding box center [397, 239] width 234 height 28
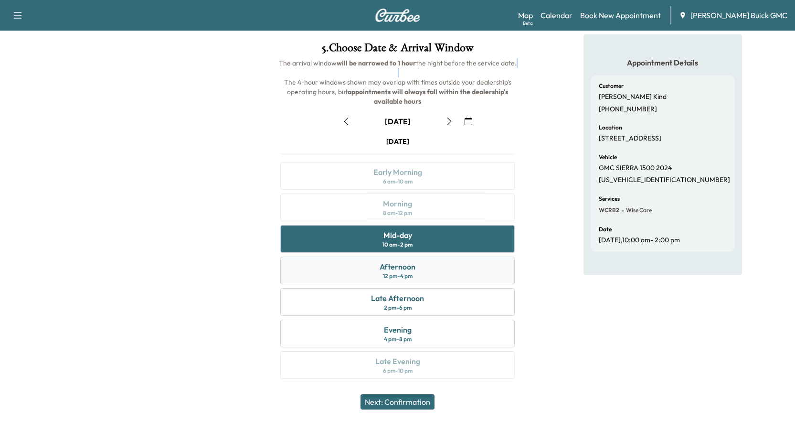
click at [418, 274] on div "Afternoon 12 pm - 4 pm" at bounding box center [397, 270] width 234 height 28
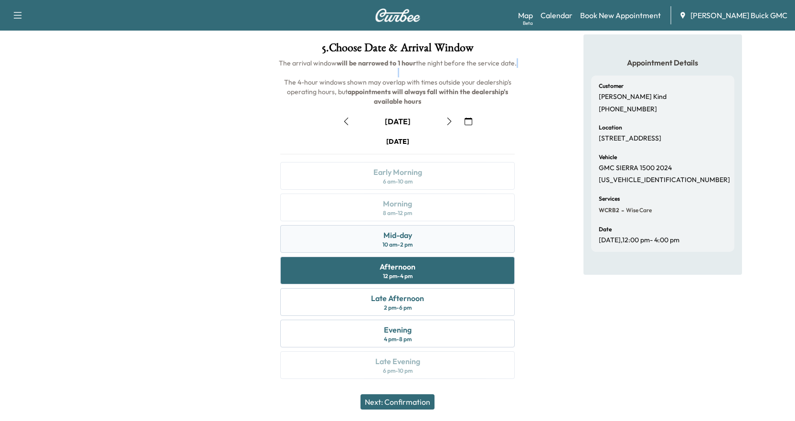
click at [411, 247] on div "10 am - 2 pm" at bounding box center [398, 245] width 30 height 8
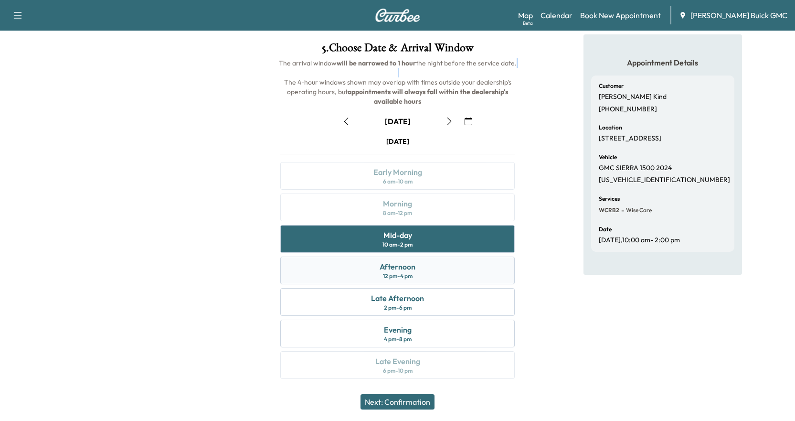
click at [398, 273] on div "12 pm - 4 pm" at bounding box center [398, 276] width 30 height 8
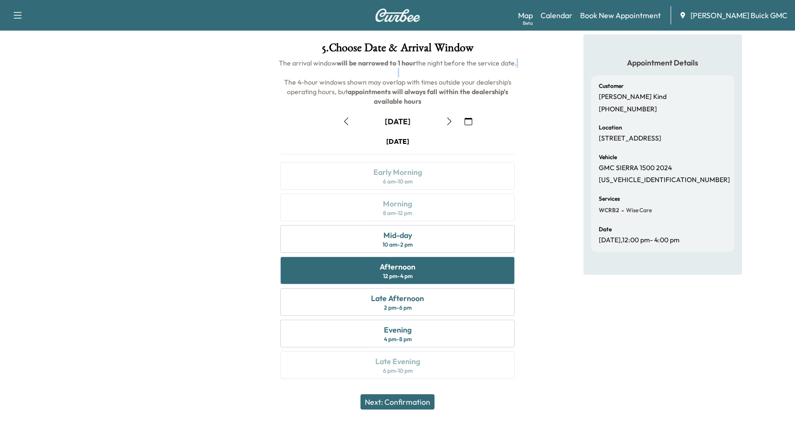
click at [391, 400] on button "Next: Confirmation" at bounding box center [398, 401] width 74 height 15
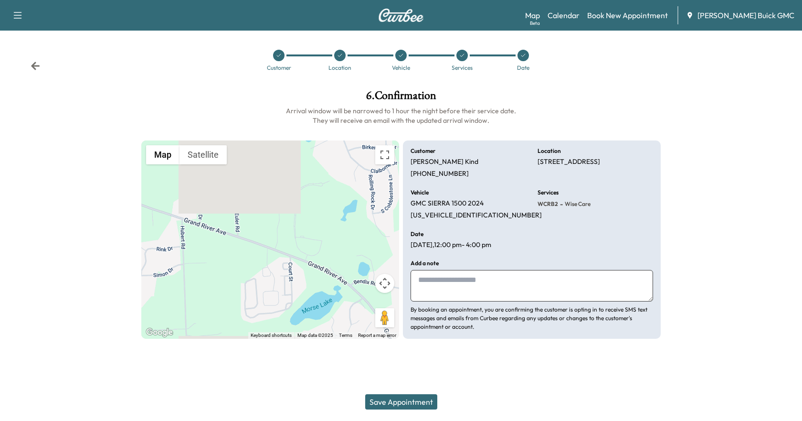
click at [391, 400] on button "Save Appointment" at bounding box center [401, 401] width 72 height 15
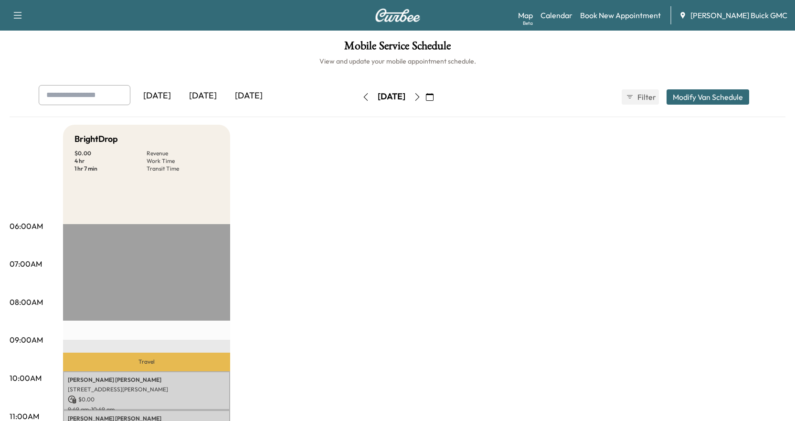
drag, startPoint x: 697, startPoint y: 99, endPoint x: 489, endPoint y: 111, distance: 208.1
click at [616, 20] on link "Book New Appointment" at bounding box center [620, 15] width 81 height 11
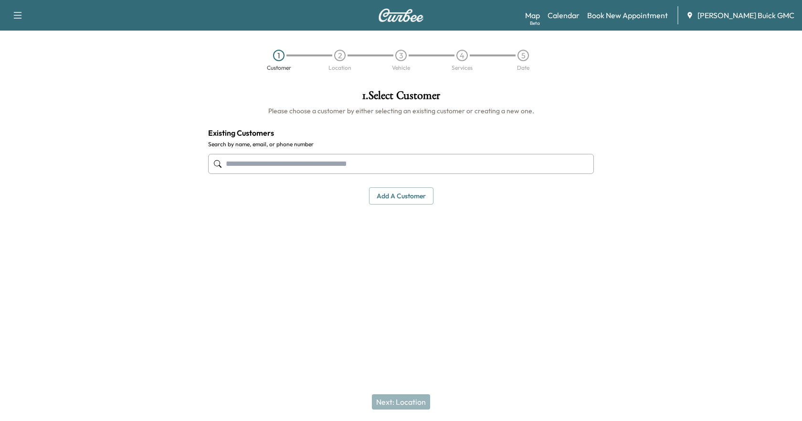
click at [261, 160] on input "text" at bounding box center [401, 164] width 386 height 20
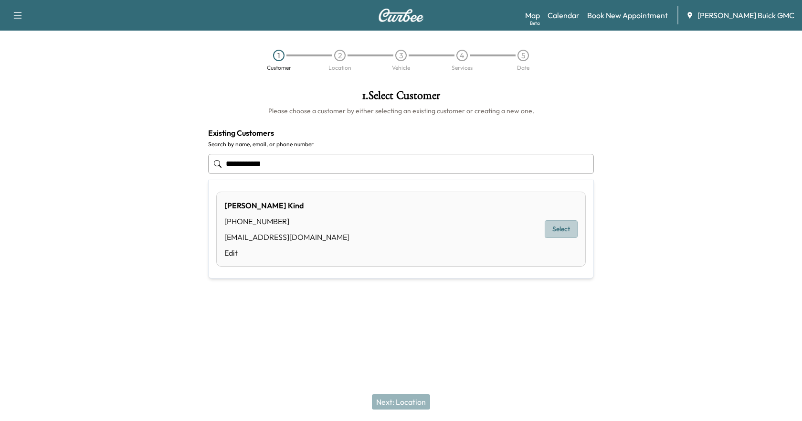
click at [570, 231] on button "Select" at bounding box center [561, 229] width 33 height 18
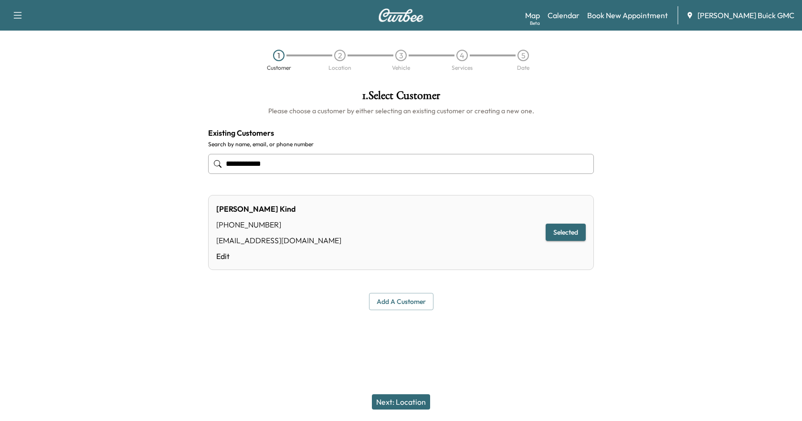
type input "**********"
click at [400, 402] on button "Next: Location" at bounding box center [401, 401] width 58 height 15
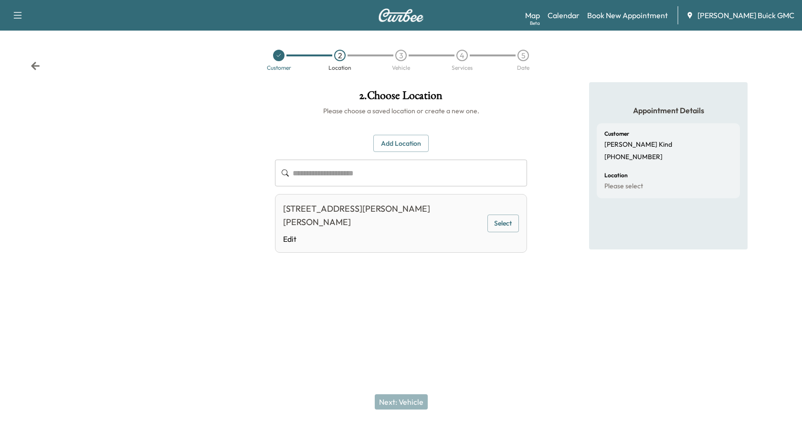
click at [510, 215] on button "Select" at bounding box center [504, 223] width 32 height 18
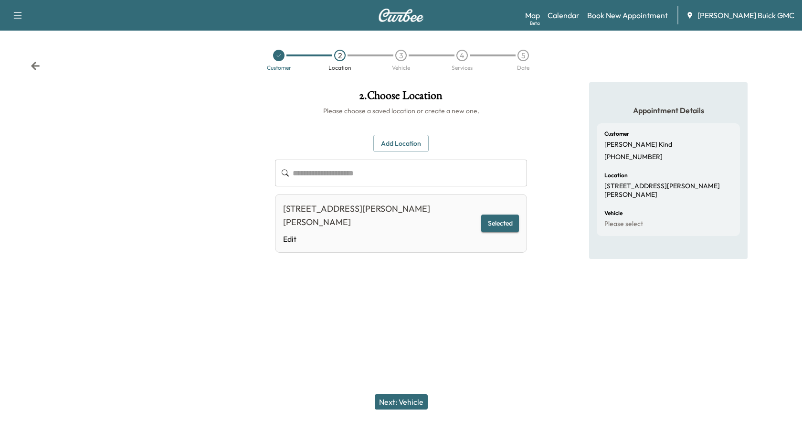
click at [407, 407] on button "Next: Vehicle" at bounding box center [401, 401] width 53 height 15
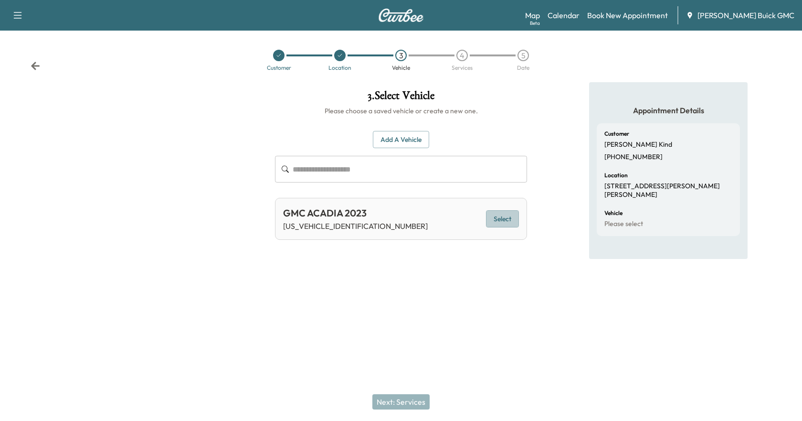
click at [503, 218] on button "Select" at bounding box center [502, 219] width 33 height 18
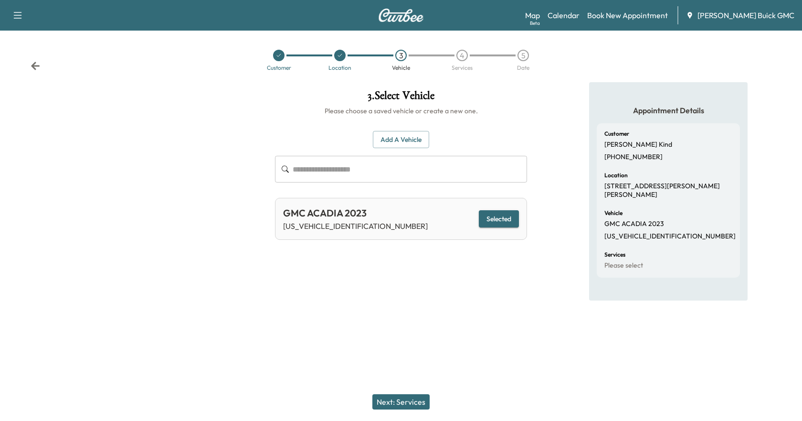
click at [403, 397] on button "Next: Services" at bounding box center [400, 401] width 57 height 15
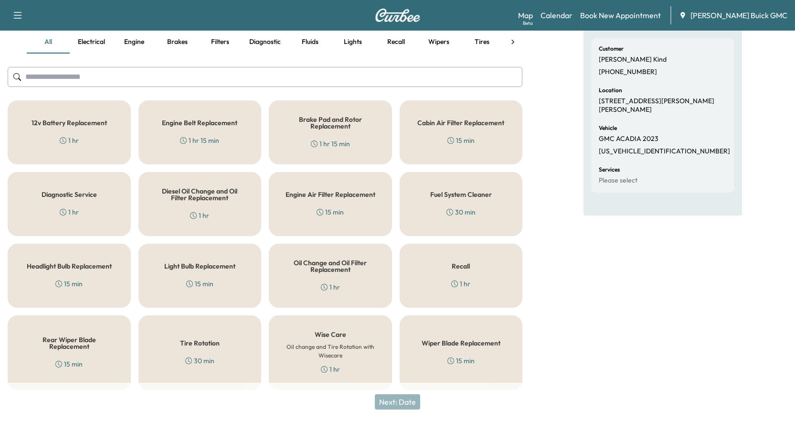
scroll to position [92, 0]
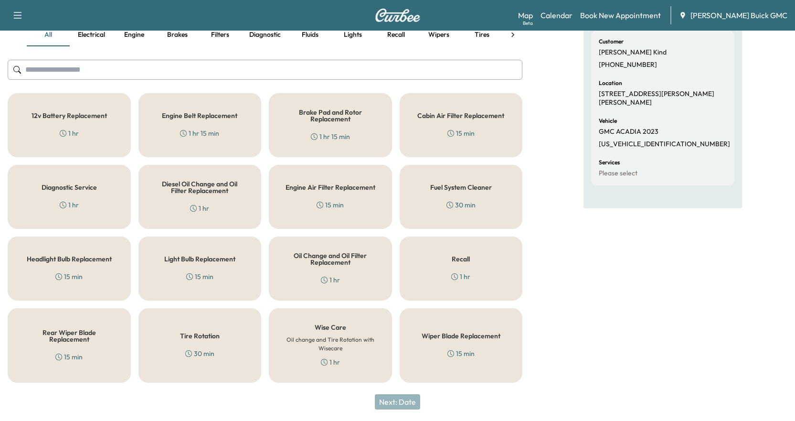
click at [318, 339] on h6 "Oil change and Tire Rotation with Wisecare" at bounding box center [331, 343] width 92 height 17
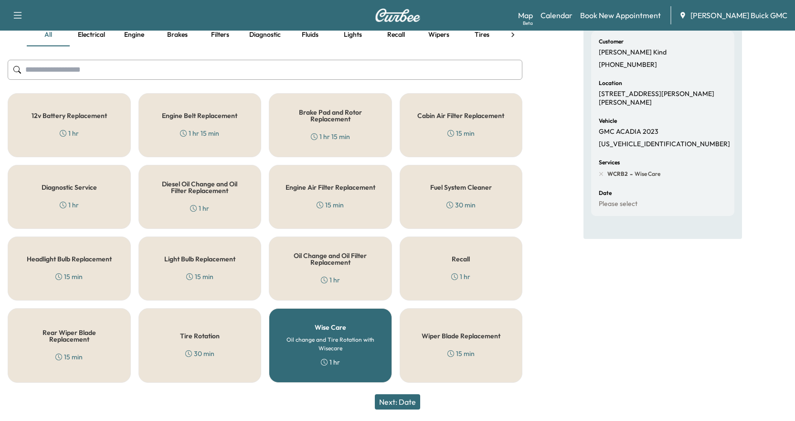
click at [408, 404] on button "Next: Date" at bounding box center [397, 401] width 45 height 15
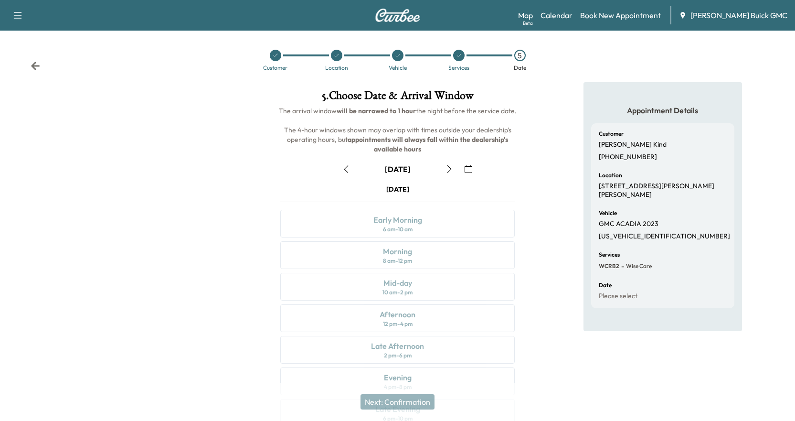
click at [450, 170] on icon "button" at bounding box center [450, 169] width 8 height 8
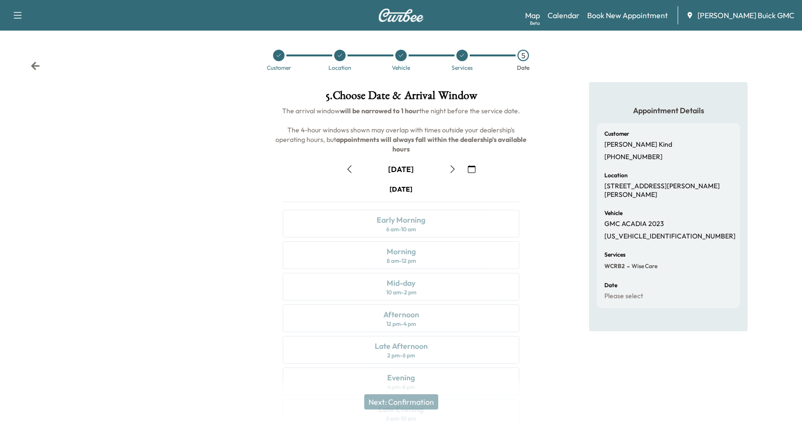
click at [450, 170] on icon "button" at bounding box center [453, 169] width 8 height 8
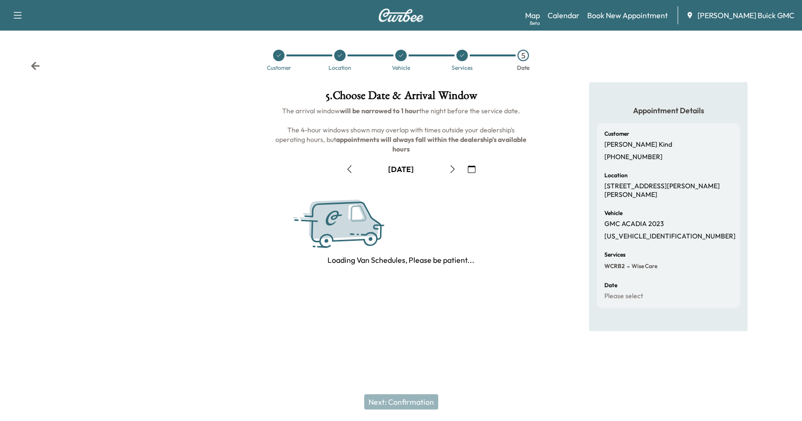
click at [450, 170] on icon "button" at bounding box center [453, 169] width 8 height 8
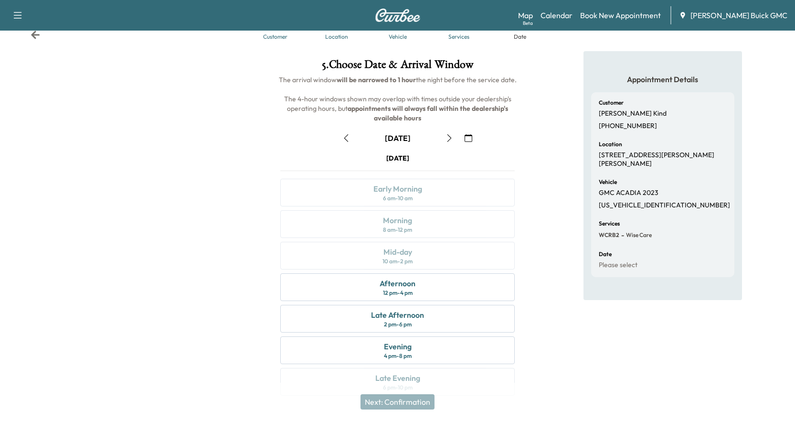
scroll to position [48, 0]
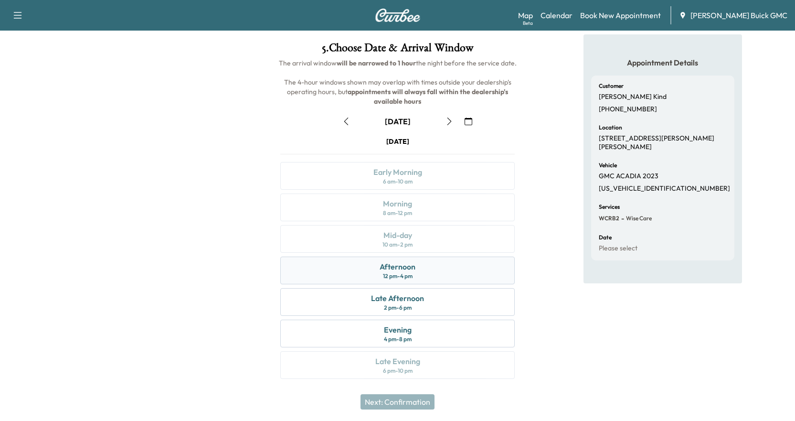
click at [415, 276] on div "Afternoon 12 pm - 4 pm" at bounding box center [397, 270] width 234 height 28
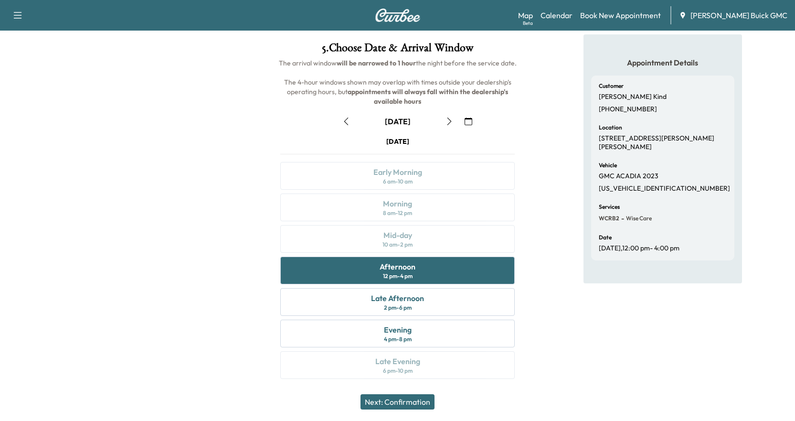
click at [426, 401] on button "Next: Confirmation" at bounding box center [398, 401] width 74 height 15
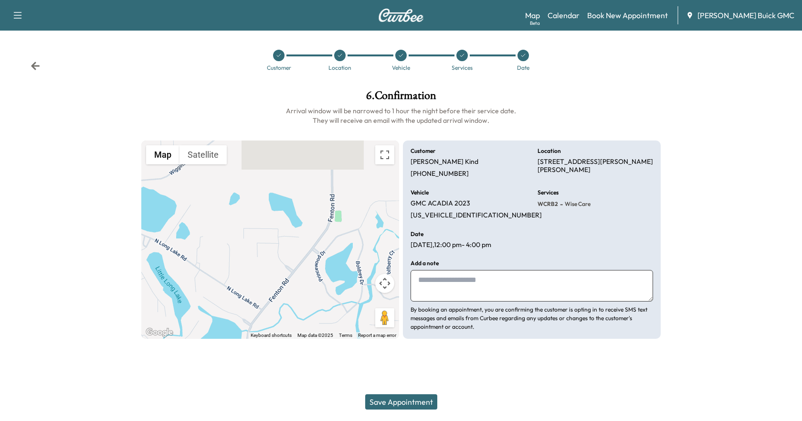
drag, startPoint x: 385, startPoint y: 404, endPoint x: 394, endPoint y: 403, distance: 9.7
click at [386, 404] on button "Save Appointment" at bounding box center [401, 401] width 72 height 15
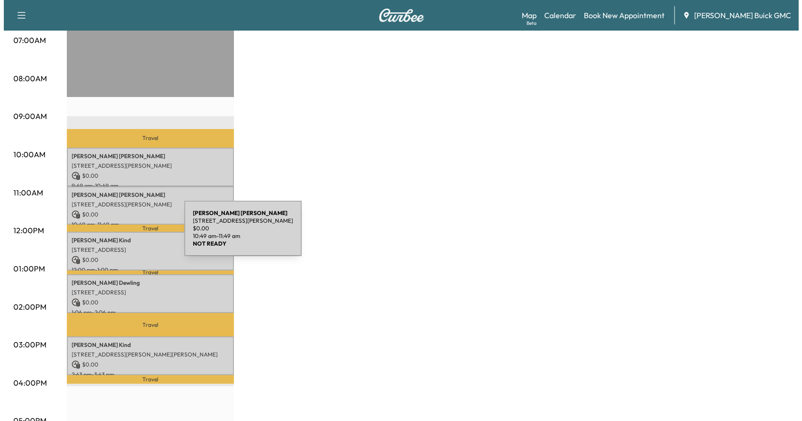
scroll to position [239, 0]
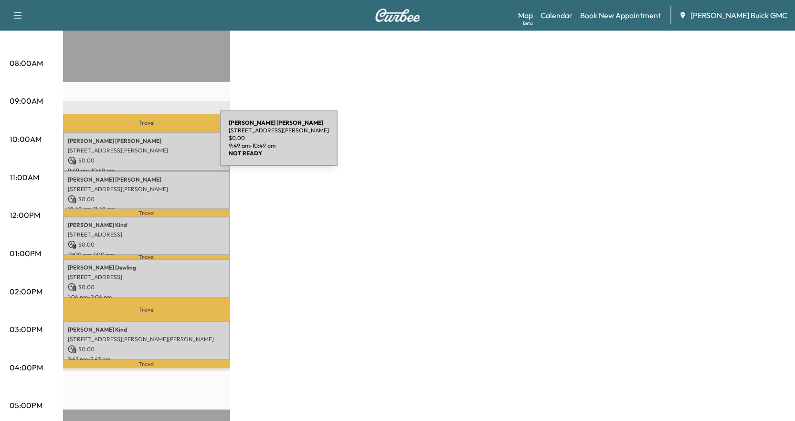
click at [149, 144] on div "[PERSON_NAME] [STREET_ADDRESS][PERSON_NAME] $ 0.00 9:49 am - 10:49 am" at bounding box center [146, 151] width 167 height 39
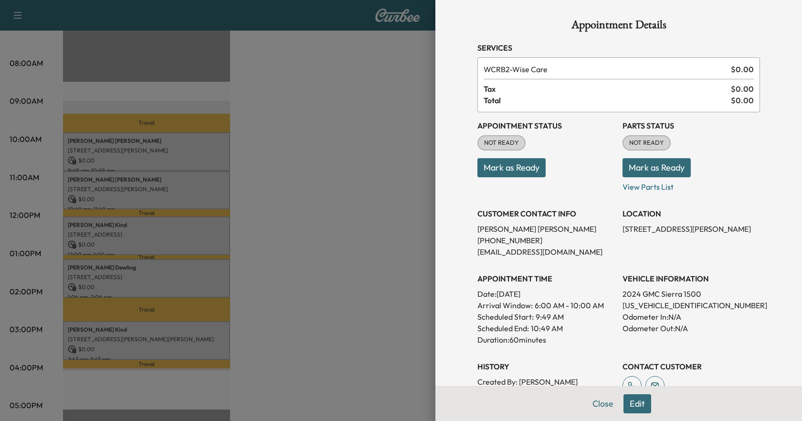
click at [494, 148] on div "NOT READY" at bounding box center [502, 142] width 48 height 15
click at [494, 144] on span "NOT READY" at bounding box center [502, 143] width 46 height 10
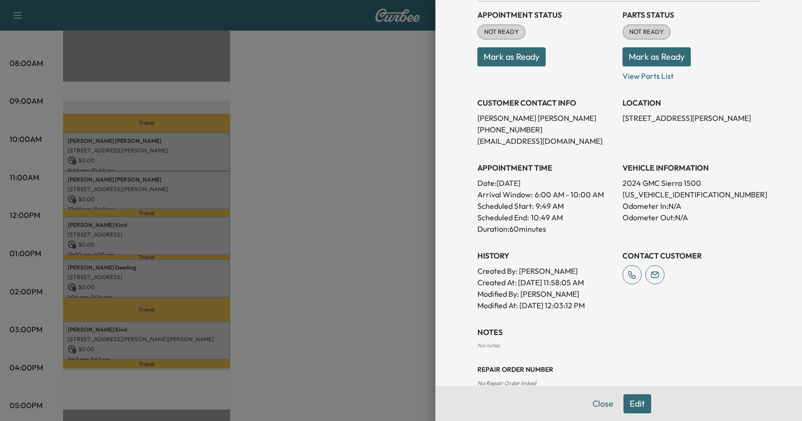
scroll to position [131, 0]
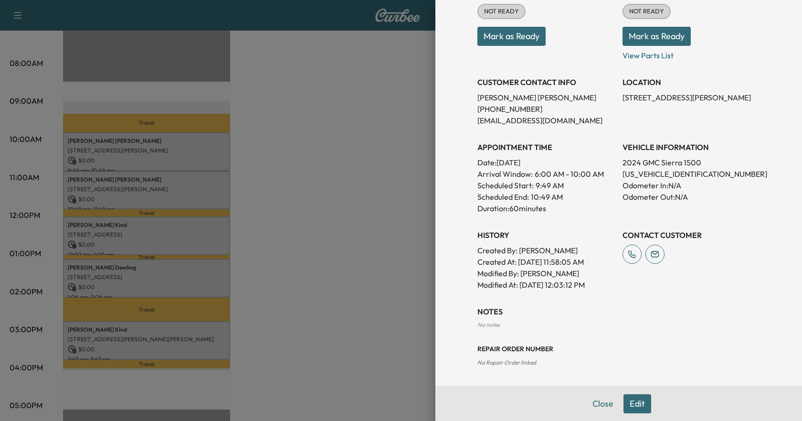
click at [496, 31] on button "Mark as Ready" at bounding box center [512, 36] width 68 height 19
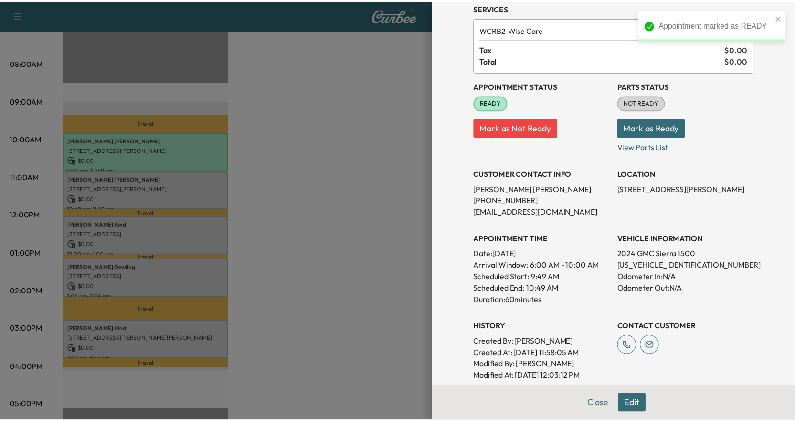
scroll to position [0, 0]
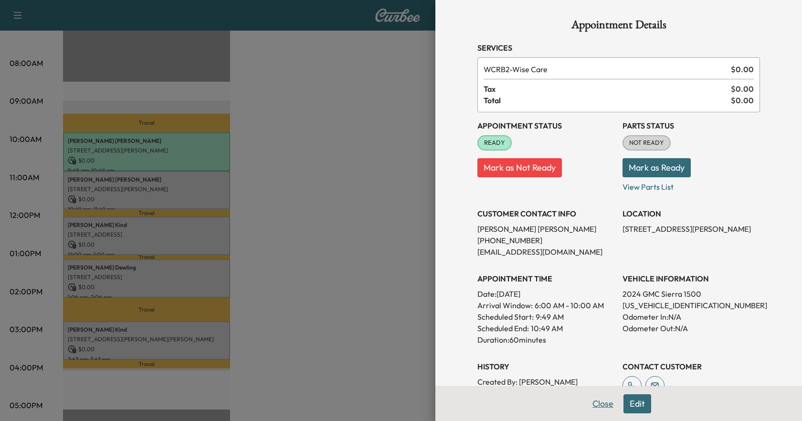
click at [588, 404] on button "Close" at bounding box center [602, 403] width 33 height 19
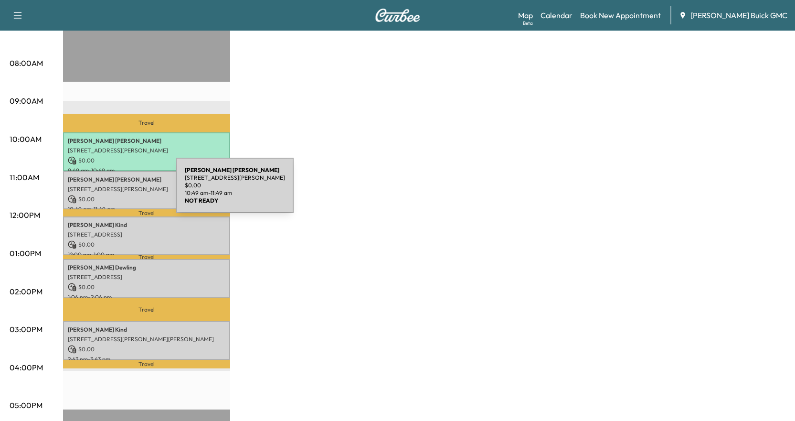
click at [115, 195] on p "$ 0.00" at bounding box center [147, 199] width 158 height 9
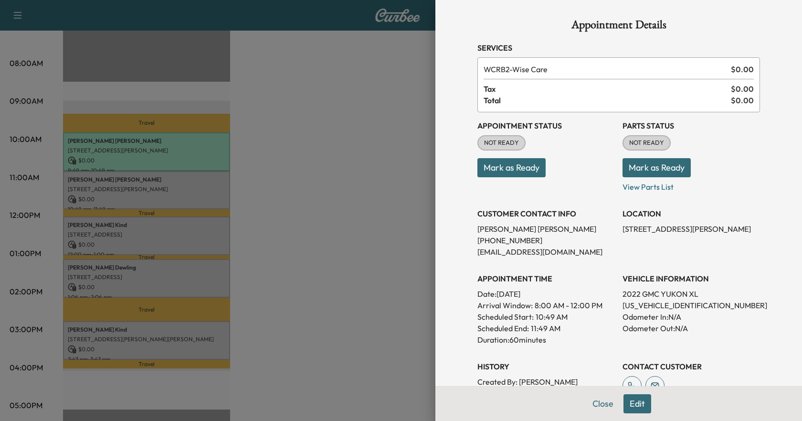
click at [496, 169] on button "Mark as Ready" at bounding box center [512, 167] width 68 height 19
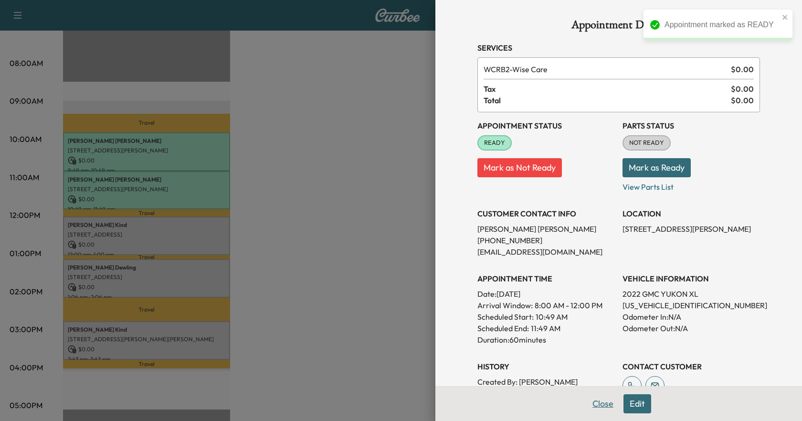
click at [595, 403] on button "Close" at bounding box center [602, 403] width 33 height 19
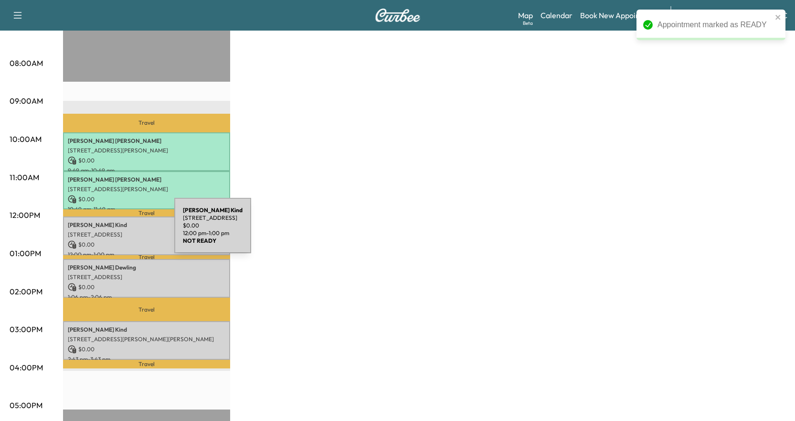
click at [103, 231] on p "[STREET_ADDRESS]" at bounding box center [147, 235] width 158 height 8
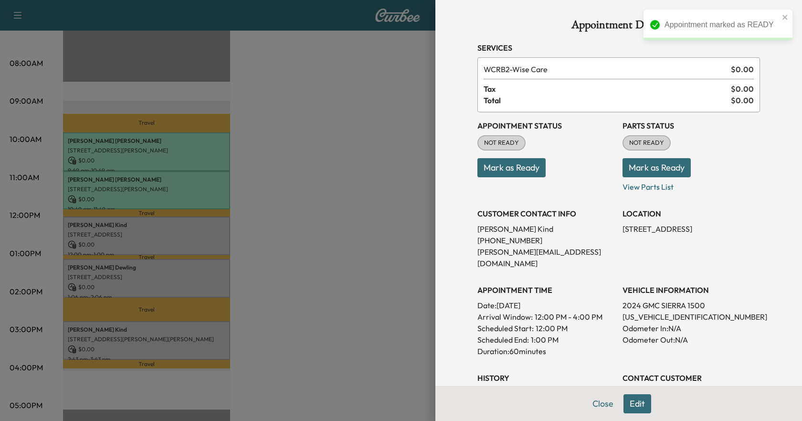
click at [514, 172] on button "Mark as Ready" at bounding box center [512, 167] width 68 height 19
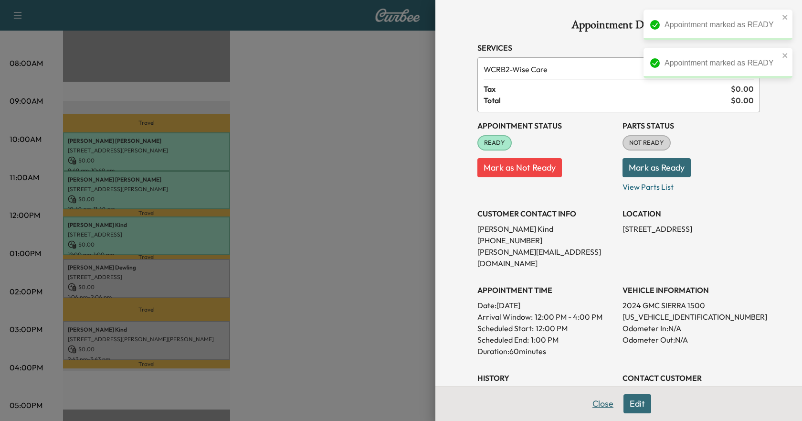
click at [598, 404] on button "Close" at bounding box center [602, 403] width 33 height 19
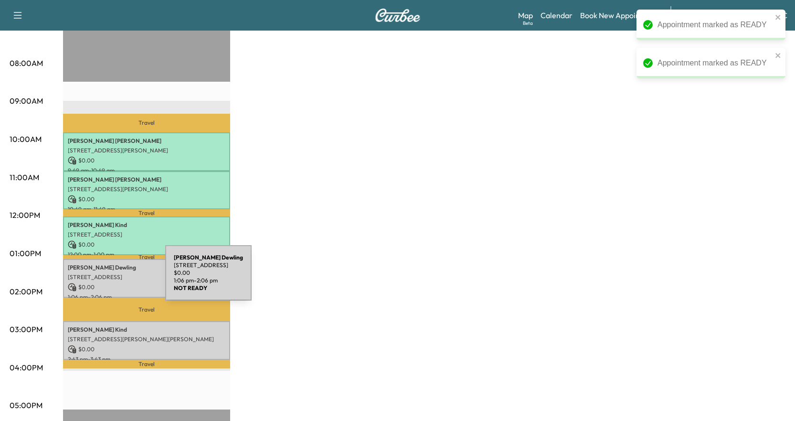
click at [94, 278] on div "[PERSON_NAME] [STREET_ADDRESS] $ 0.00 1:06 pm - 2:06 pm" at bounding box center [146, 278] width 167 height 39
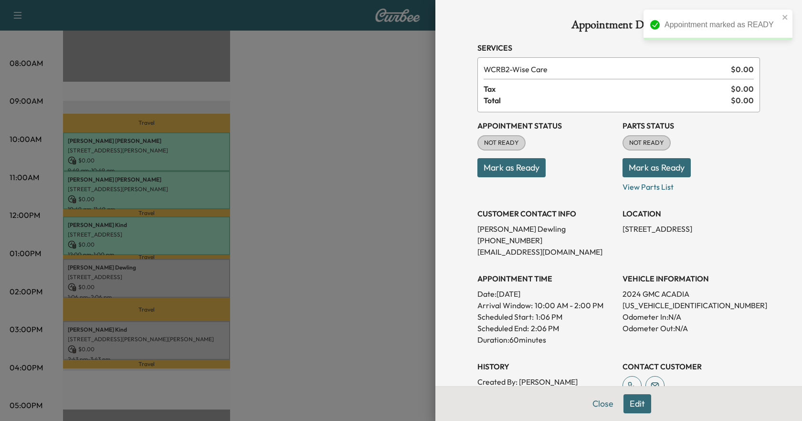
click at [491, 170] on button "Mark as Ready" at bounding box center [512, 167] width 68 height 19
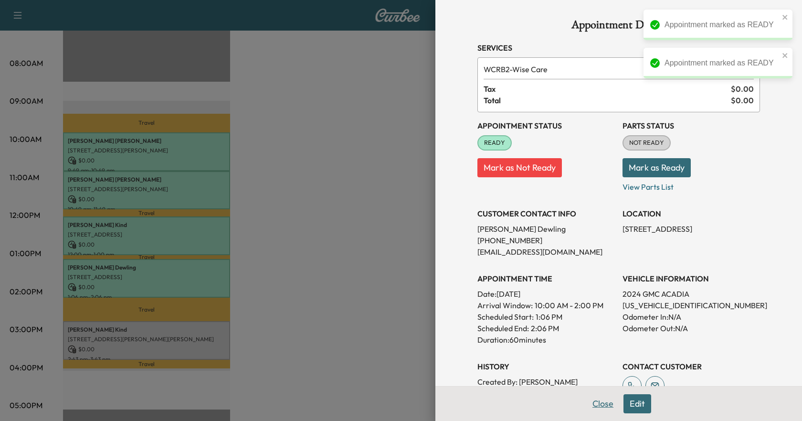
click at [600, 405] on button "Close" at bounding box center [602, 403] width 33 height 19
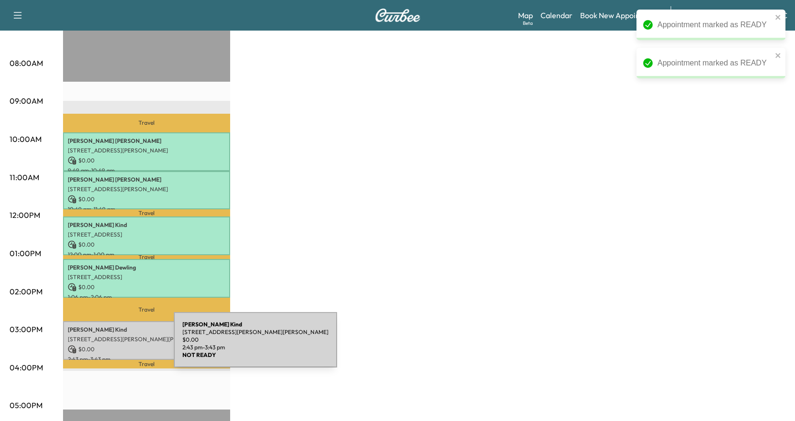
click at [103, 345] on p "$ 0.00" at bounding box center [147, 349] width 158 height 9
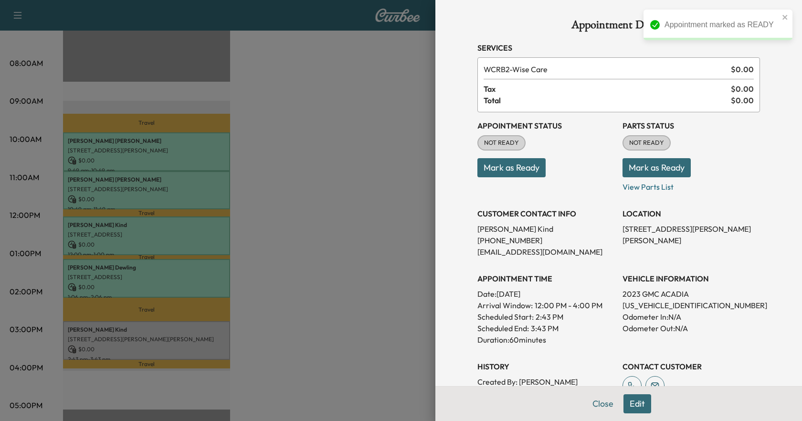
click at [510, 166] on button "Mark as Ready" at bounding box center [512, 167] width 68 height 19
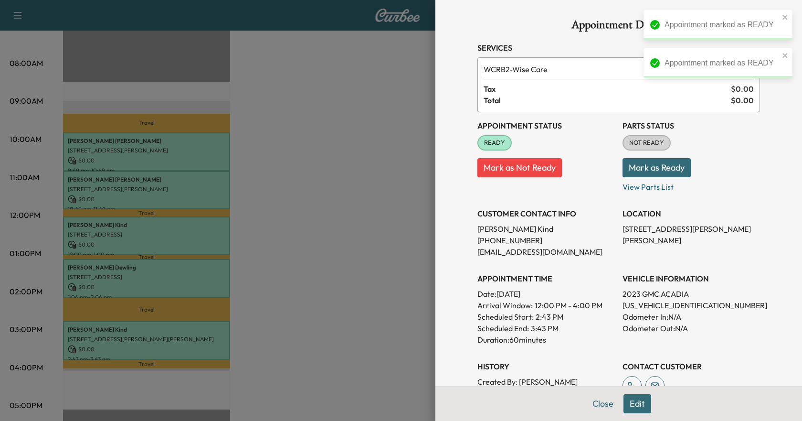
click at [596, 404] on button "Close" at bounding box center [602, 403] width 33 height 19
